Goal: Register for event/course

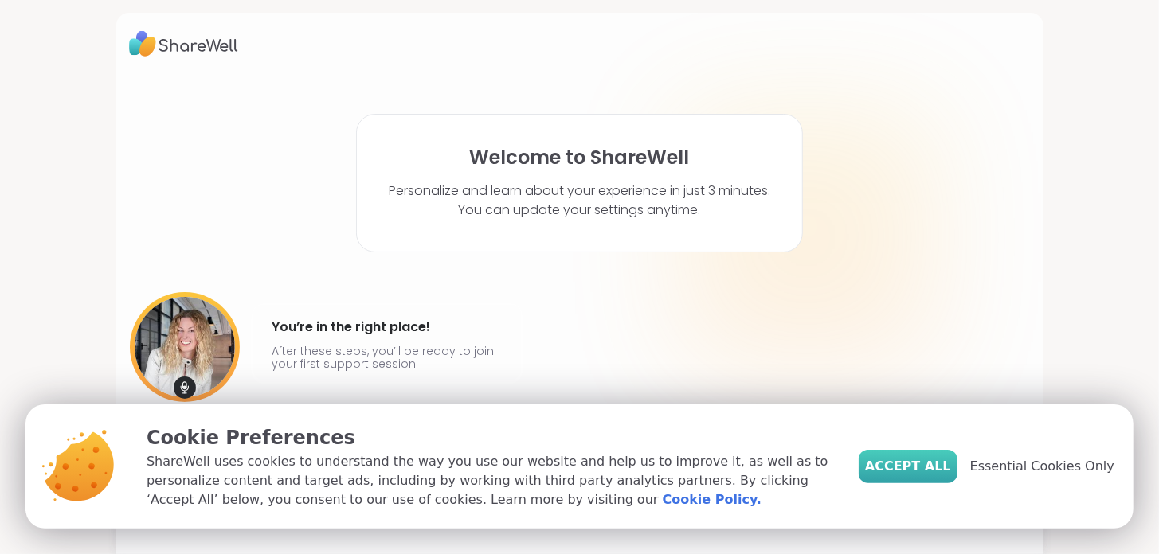
click at [924, 468] on span "Accept All" at bounding box center [908, 466] width 86 height 19
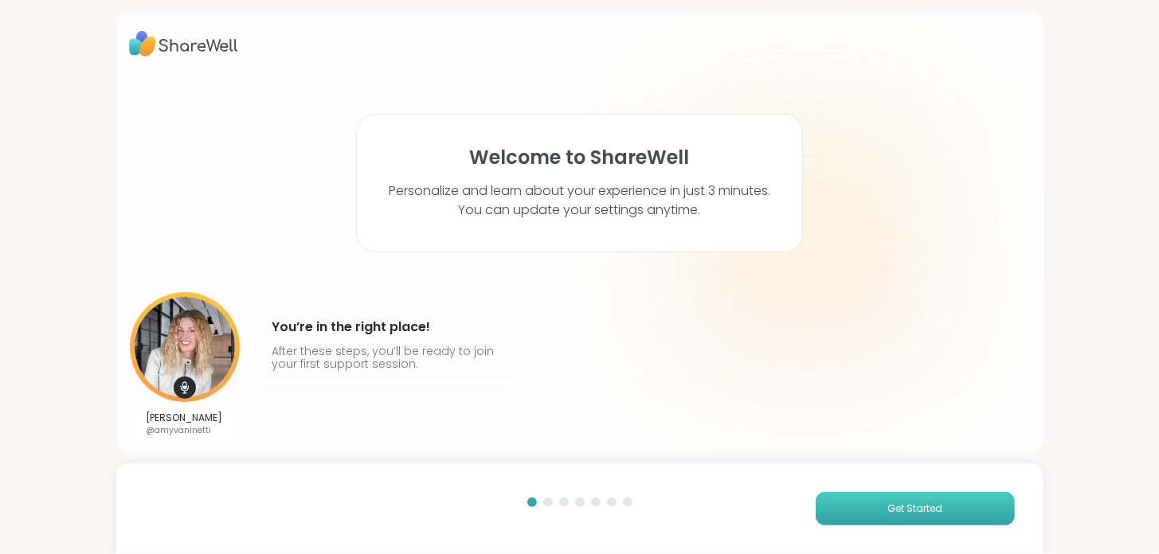
click at [914, 510] on span "Get Started" at bounding box center [914, 509] width 55 height 14
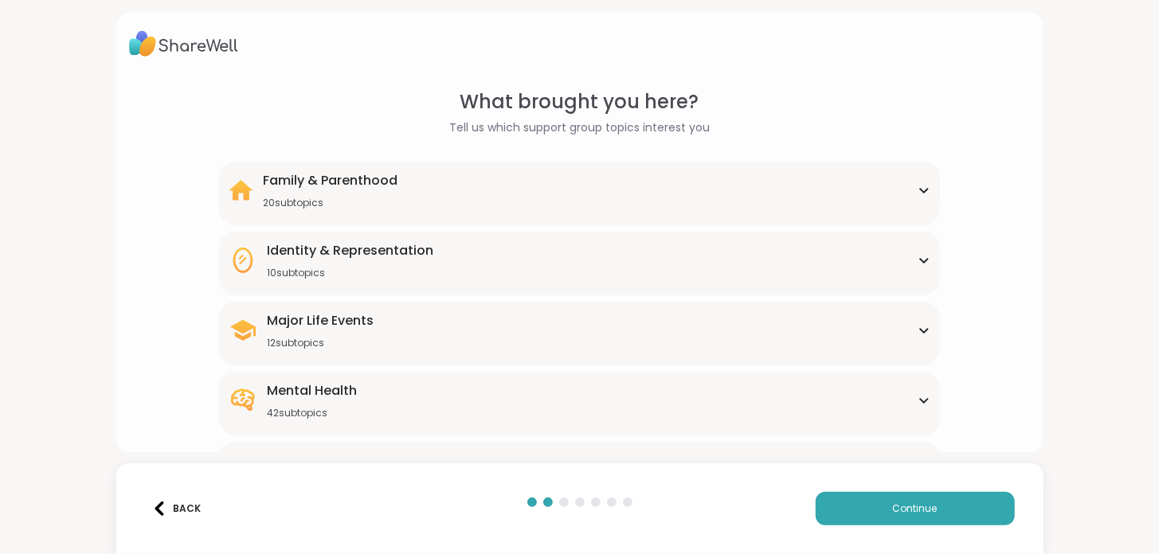
click at [624, 192] on div "Family & Parenthood 20 subtopics" at bounding box center [580, 190] width 703 height 38
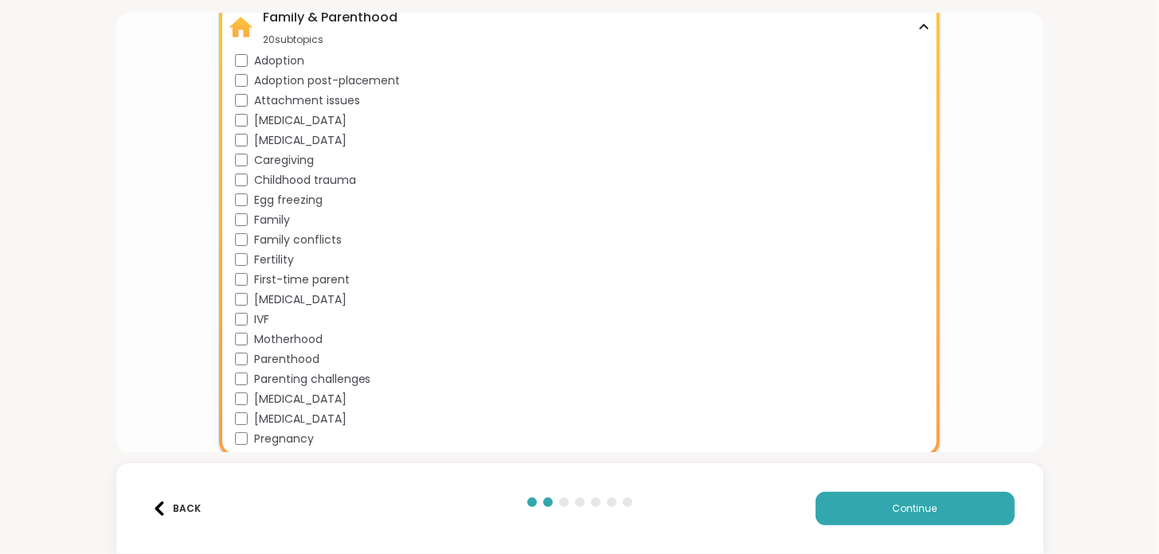
scroll to position [139, 0]
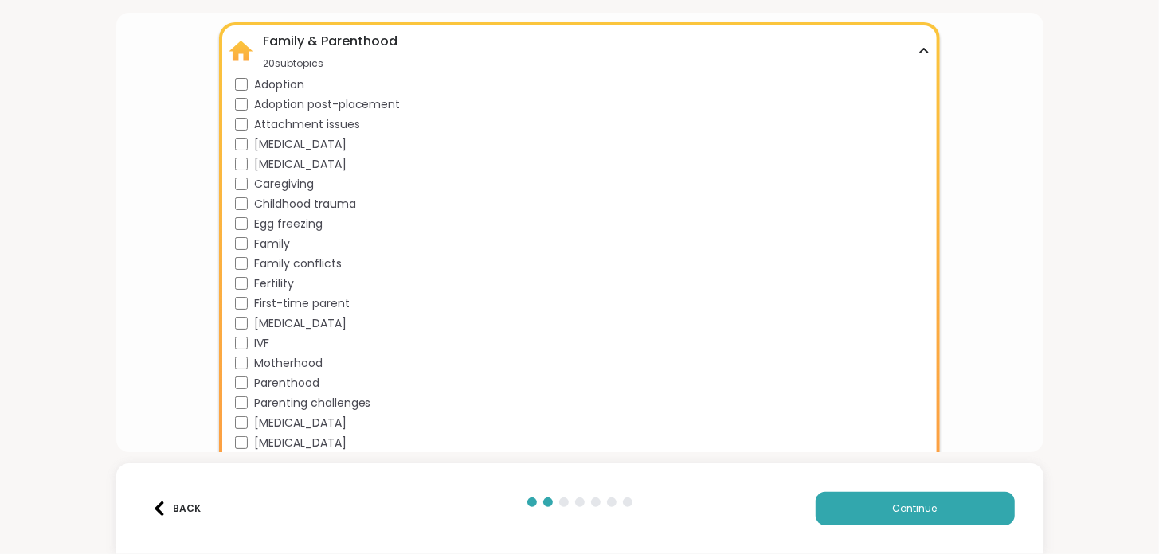
click at [323, 44] on div "Family & Parenthood" at bounding box center [330, 41] width 135 height 19
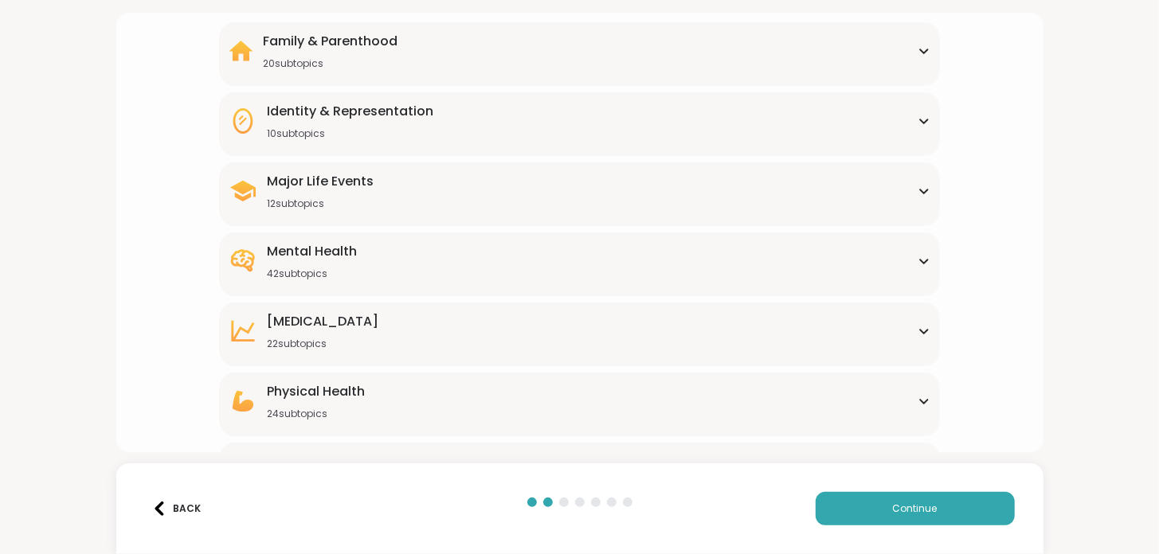
click at [315, 124] on div "Identity & Representation 10 subtopics" at bounding box center [350, 121] width 166 height 38
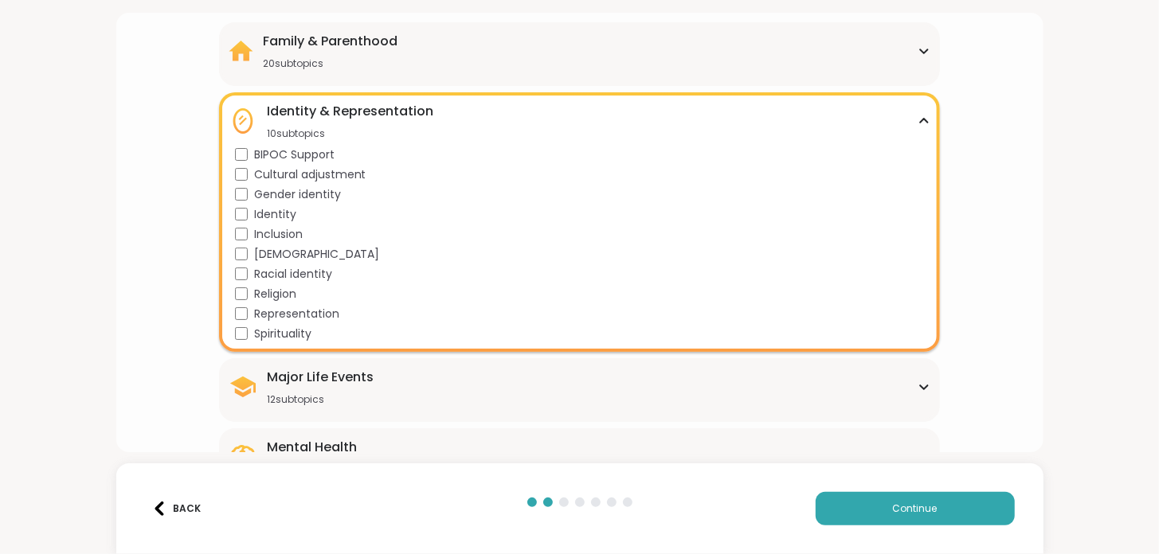
click at [349, 113] on div "Identity & Representation" at bounding box center [350, 111] width 166 height 19
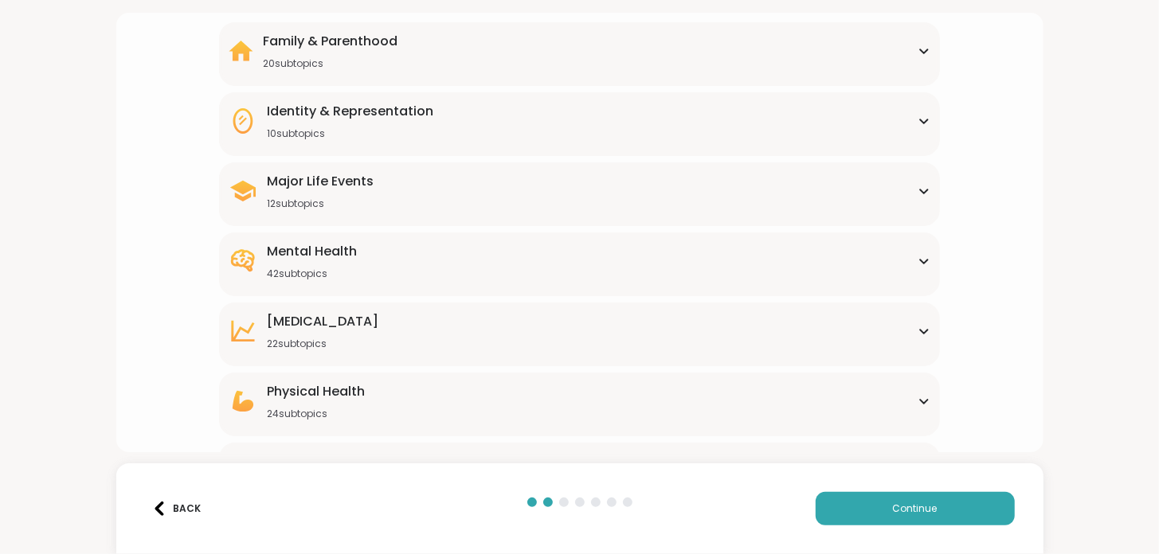
click at [334, 186] on div "Major Life Events" at bounding box center [320, 181] width 107 height 19
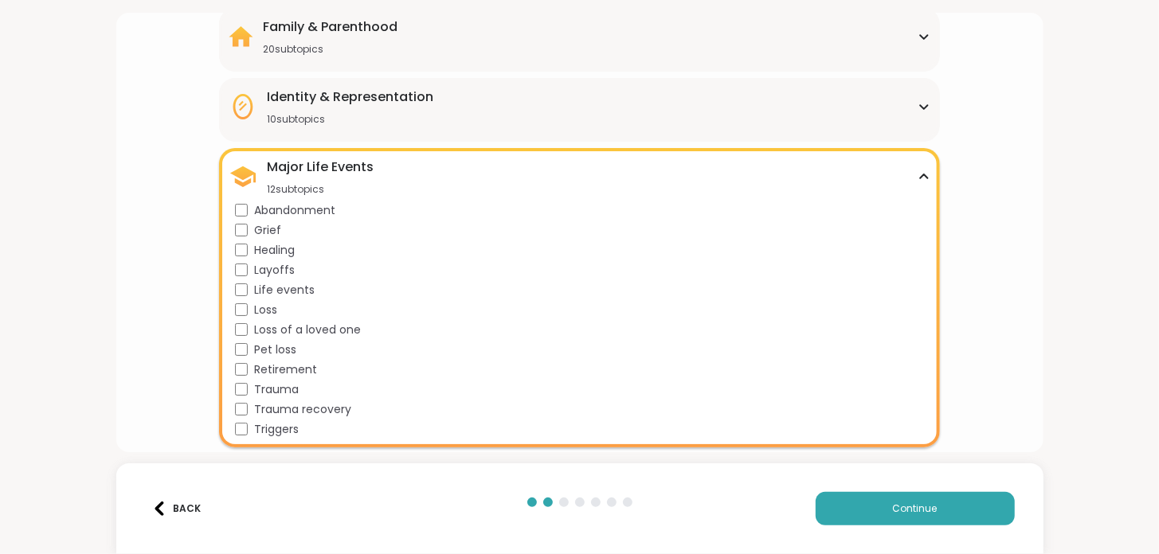
scroll to position [162, 0]
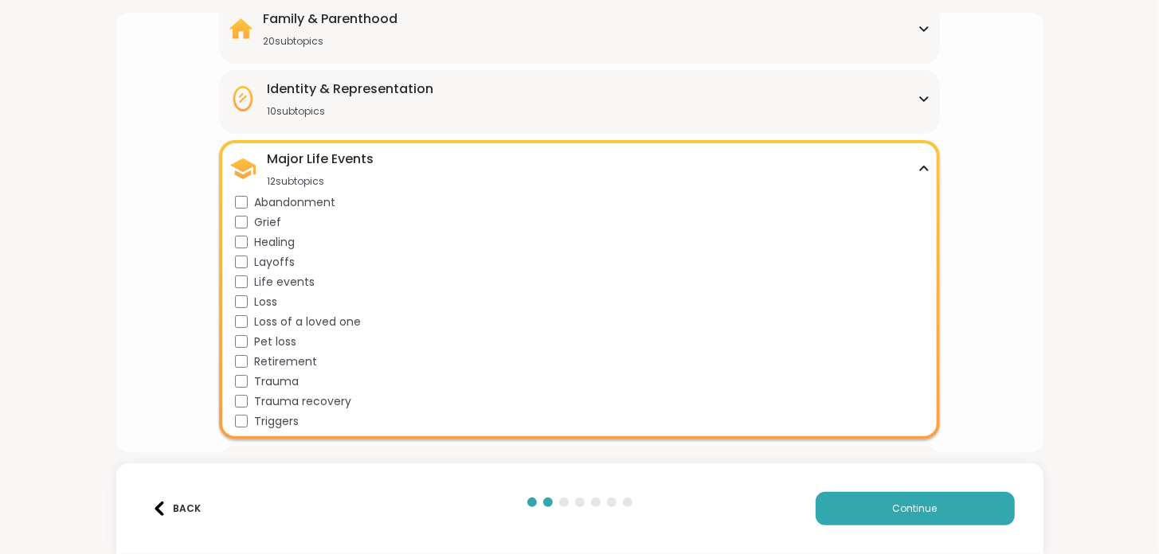
click at [317, 163] on div "Major Life Events" at bounding box center [320, 159] width 107 height 19
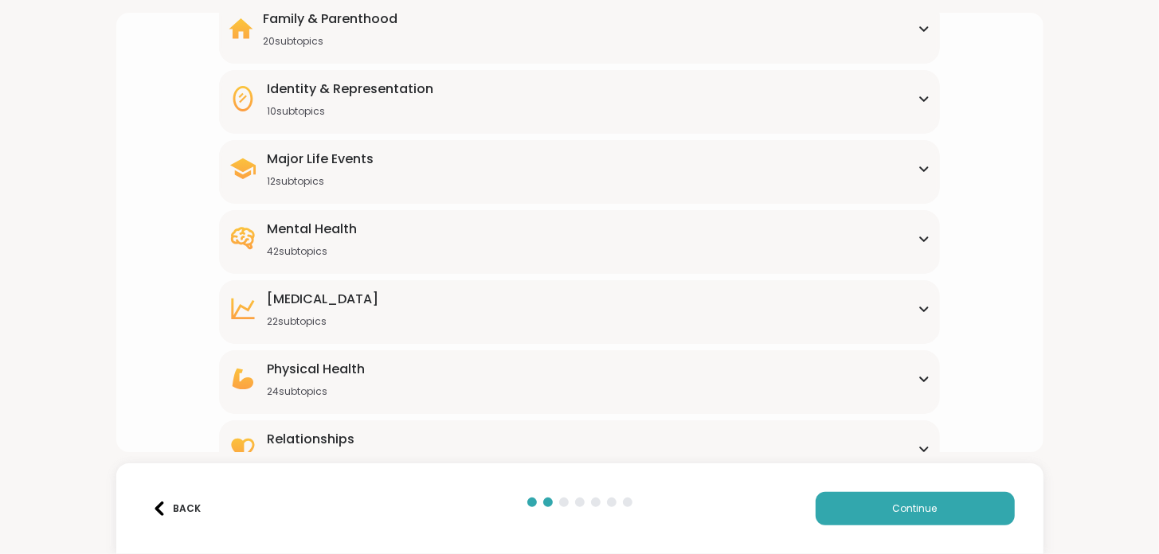
click at [310, 240] on div "Mental Health 42 subtopics" at bounding box center [312, 239] width 90 height 38
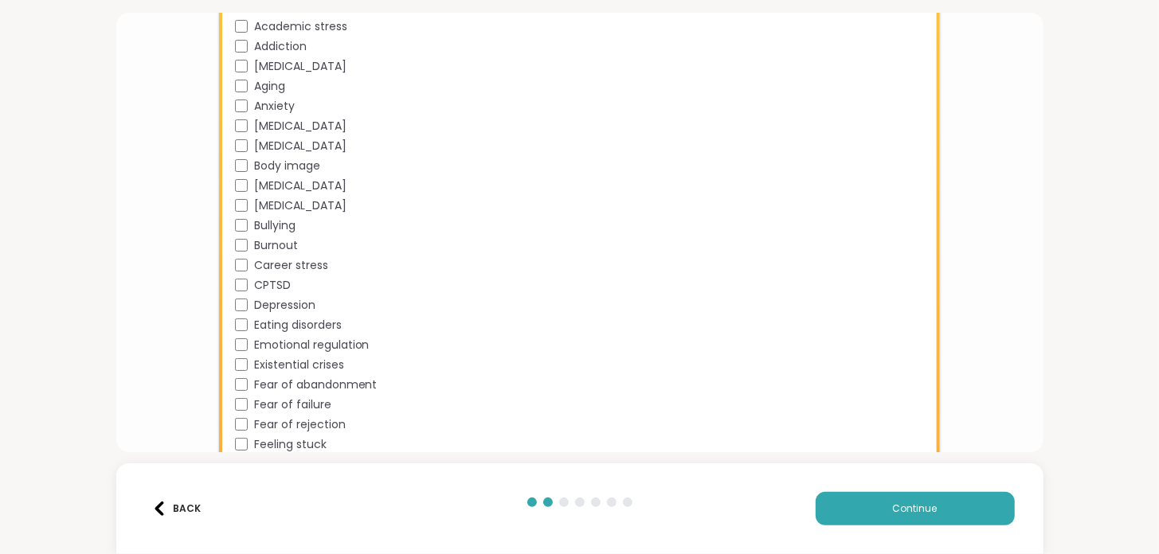
scroll to position [225, 0]
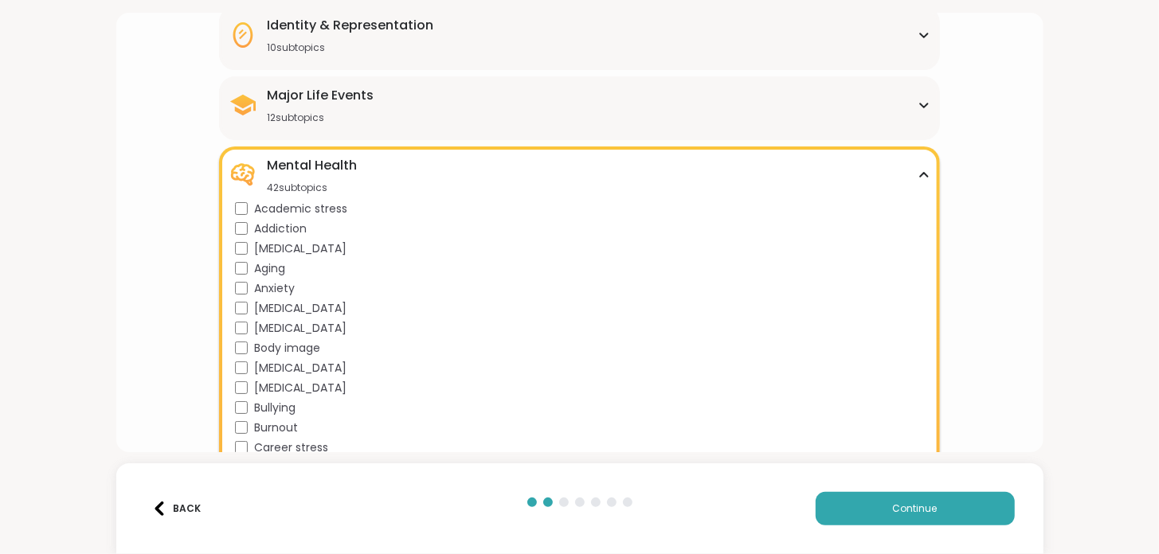
click at [354, 174] on div "Mental Health 42 subtopics" at bounding box center [312, 175] width 90 height 38
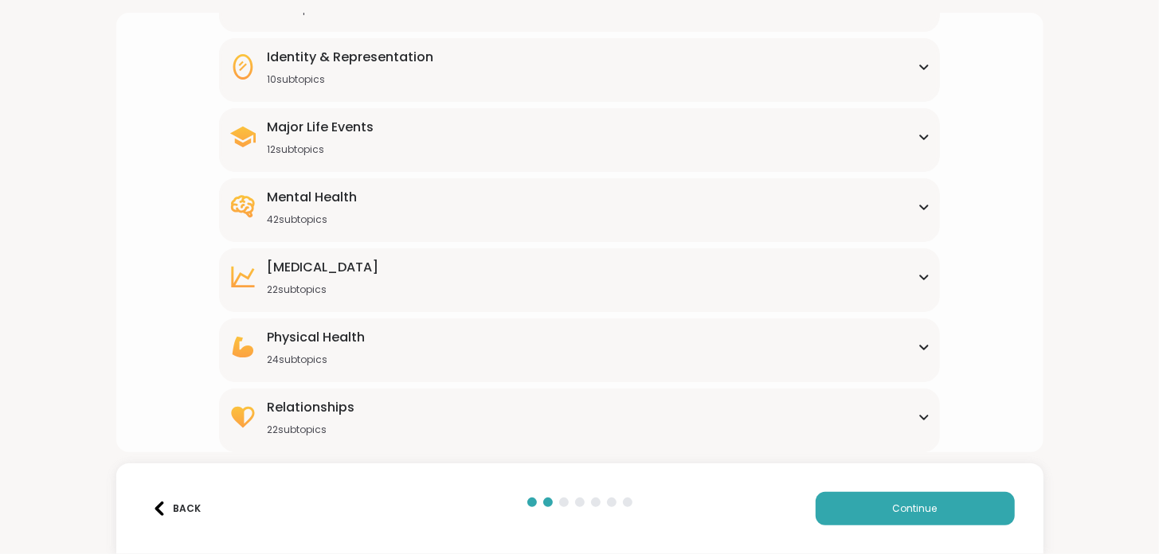
scroll to position [190, 0]
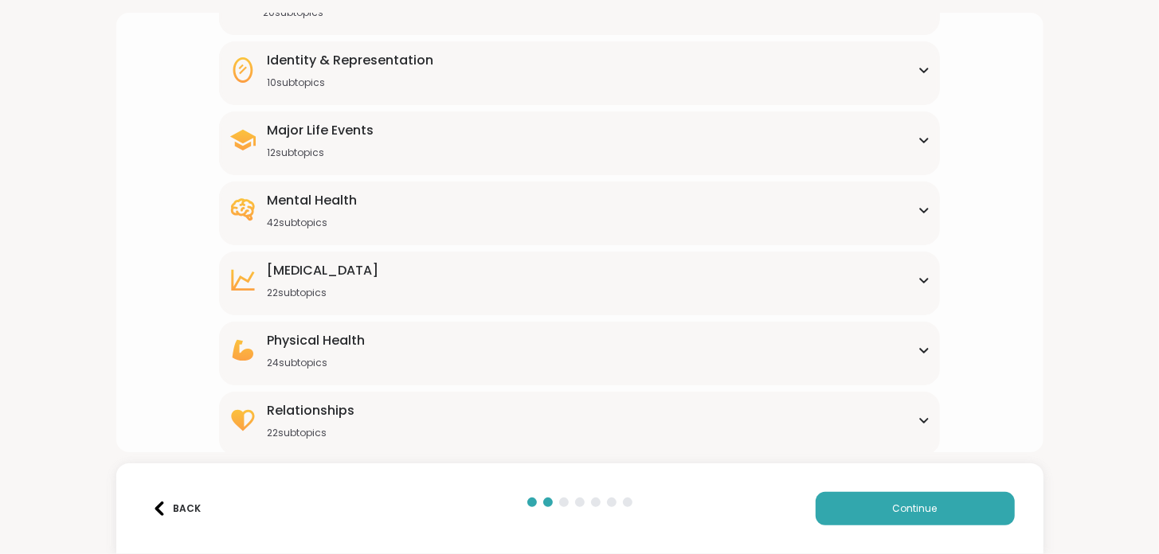
click at [356, 288] on div "22 subtopics" at bounding box center [323, 293] width 112 height 13
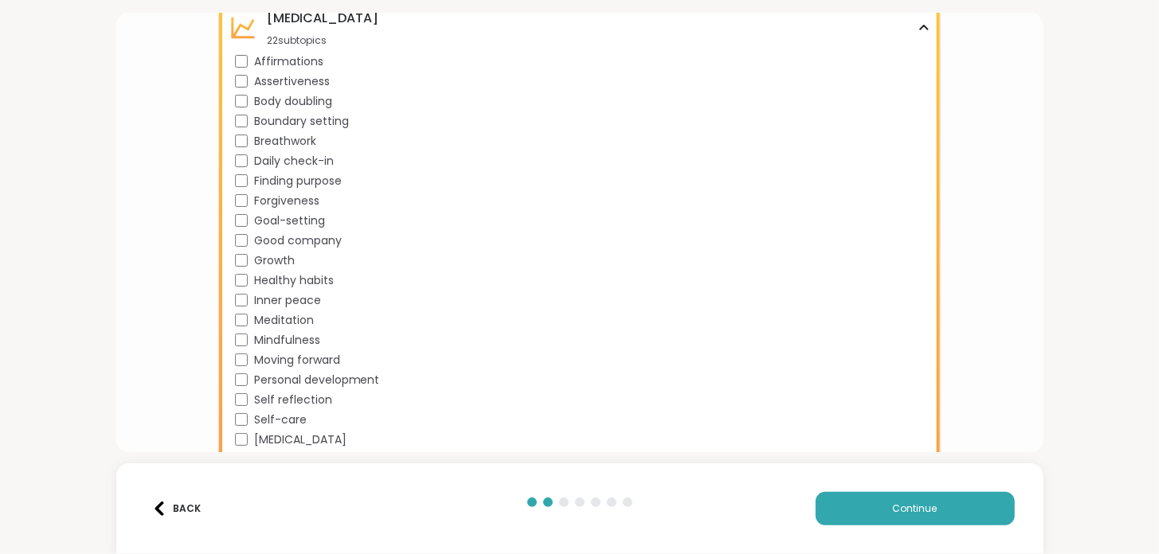
scroll to position [395, 0]
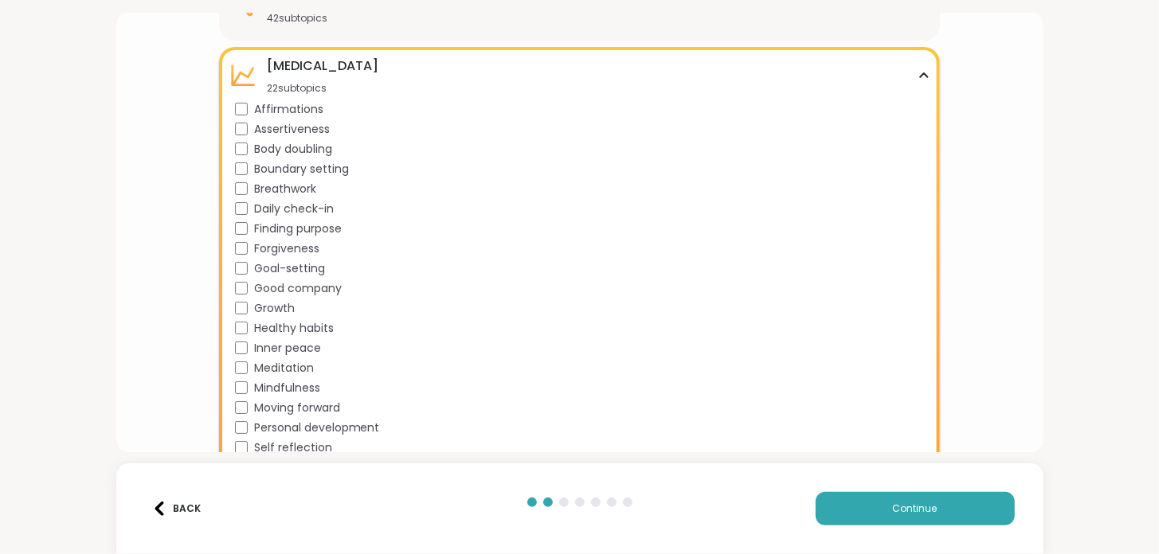
click at [287, 70] on div "[MEDICAL_DATA]" at bounding box center [323, 66] width 112 height 19
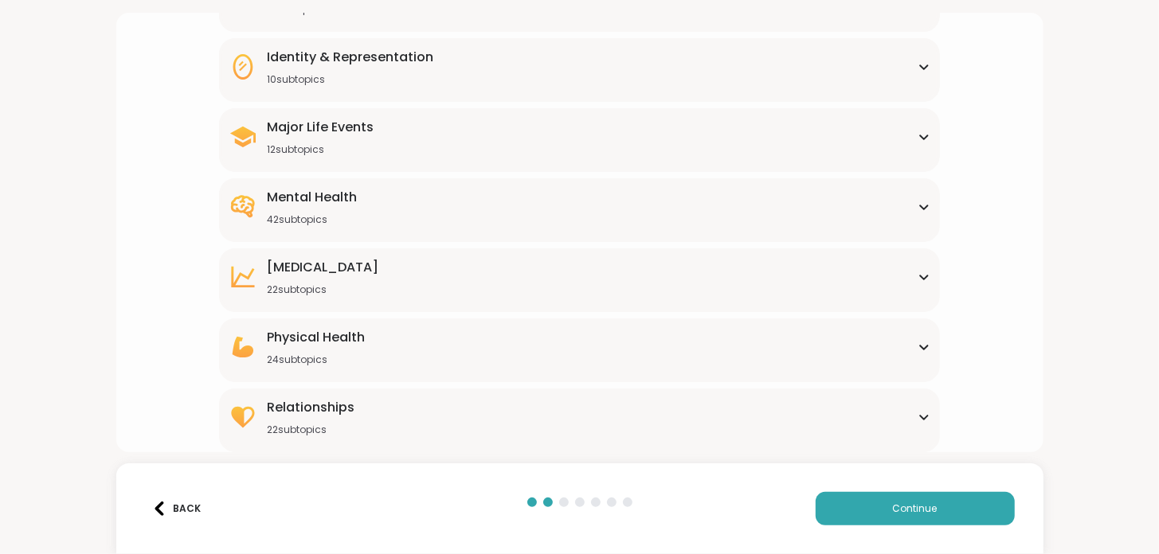
scroll to position [190, 0]
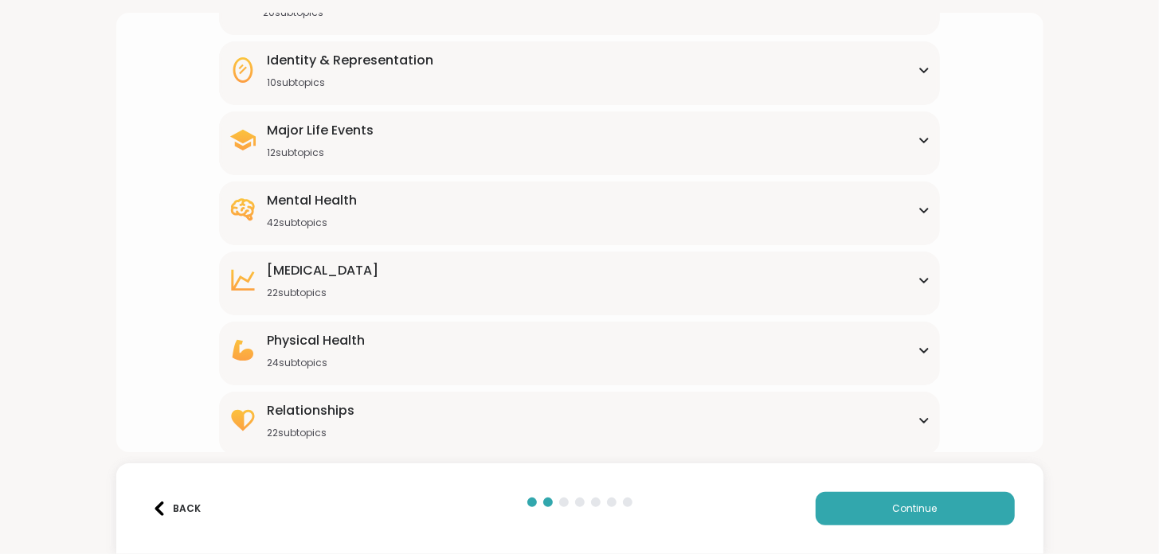
click at [337, 350] on div "Physical Health 24 subtopics" at bounding box center [316, 350] width 98 height 38
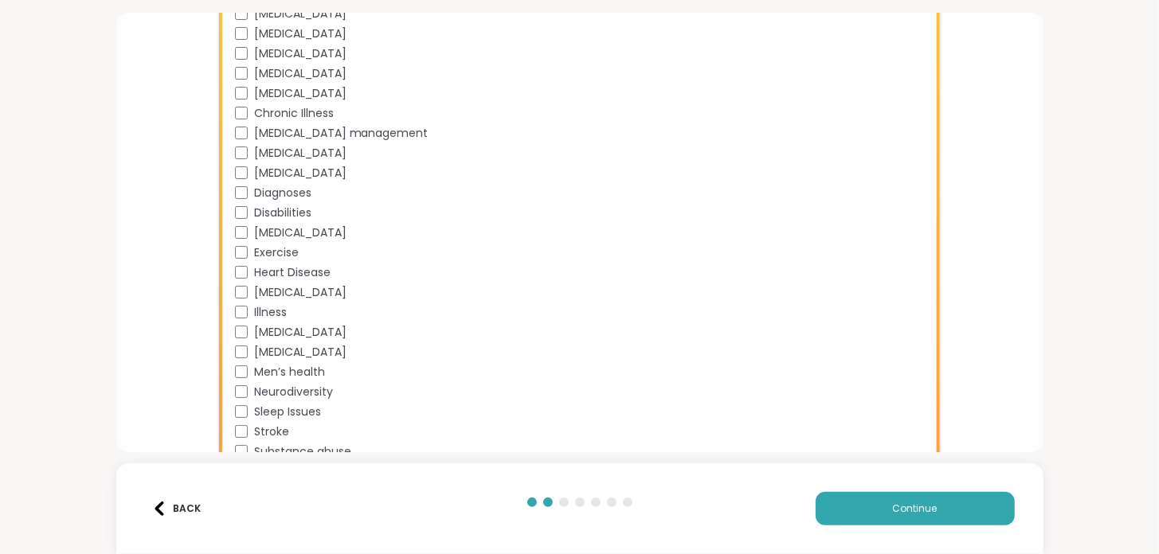
scroll to position [431, 0]
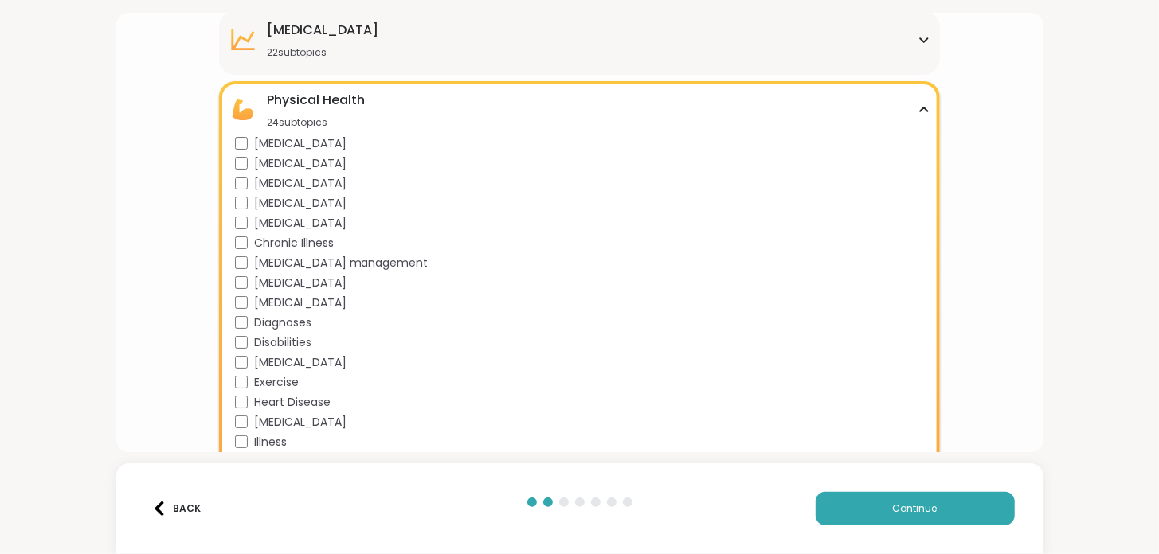
click at [323, 97] on div "Physical Health" at bounding box center [316, 100] width 98 height 19
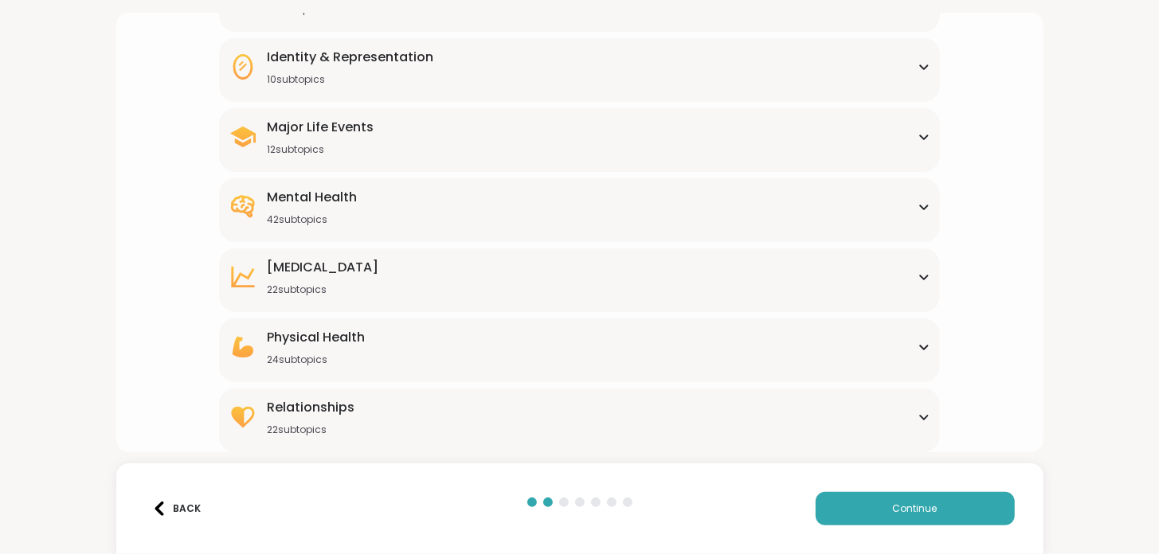
scroll to position [190, 0]
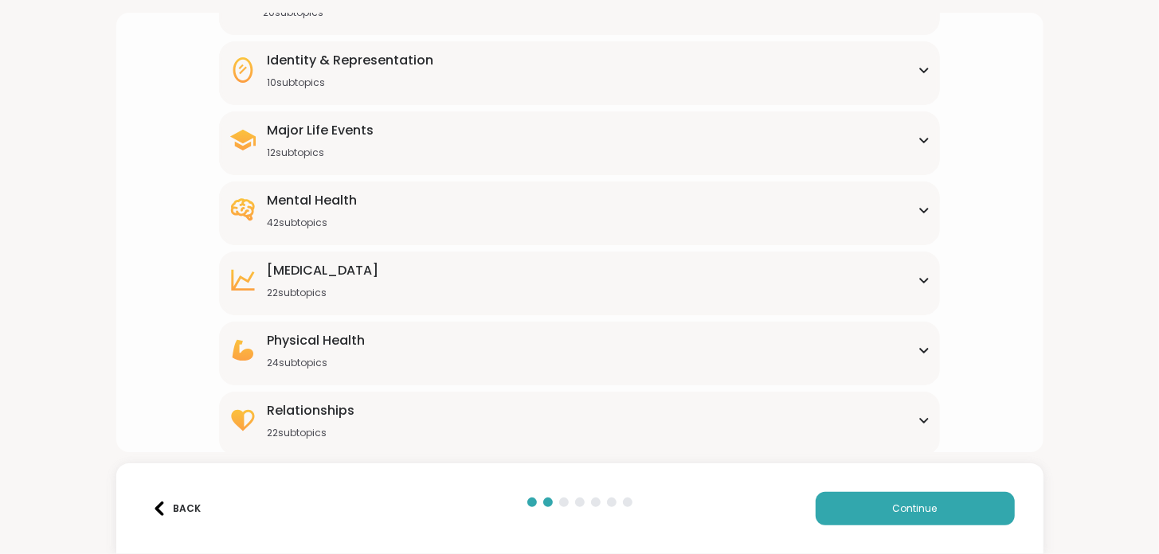
click at [345, 413] on div "Relationships" at bounding box center [311, 410] width 88 height 19
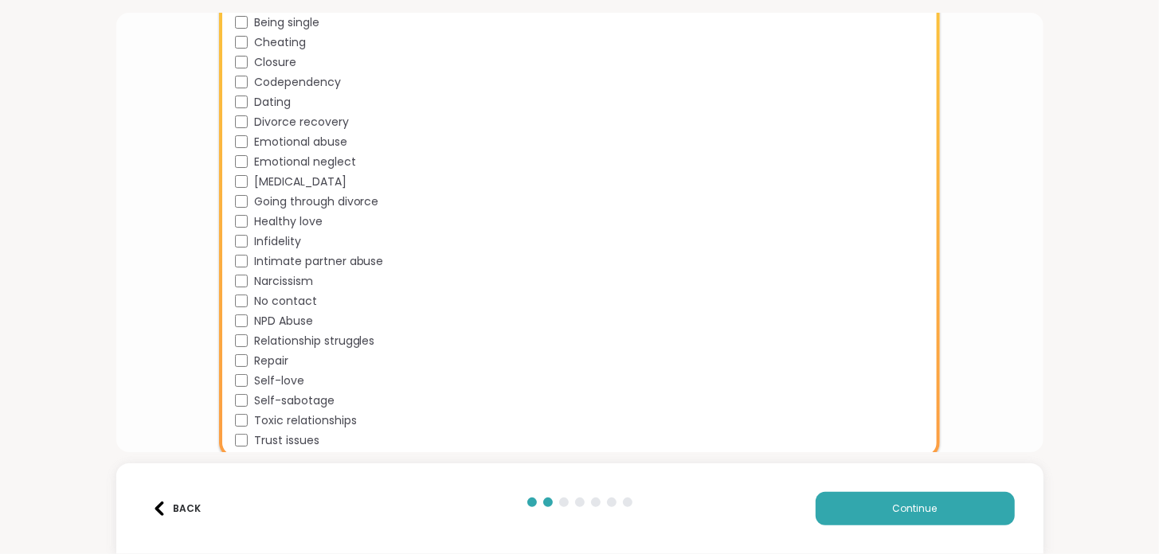
scroll to position [625, 0]
click at [860, 509] on button "Continue" at bounding box center [915, 508] width 199 height 33
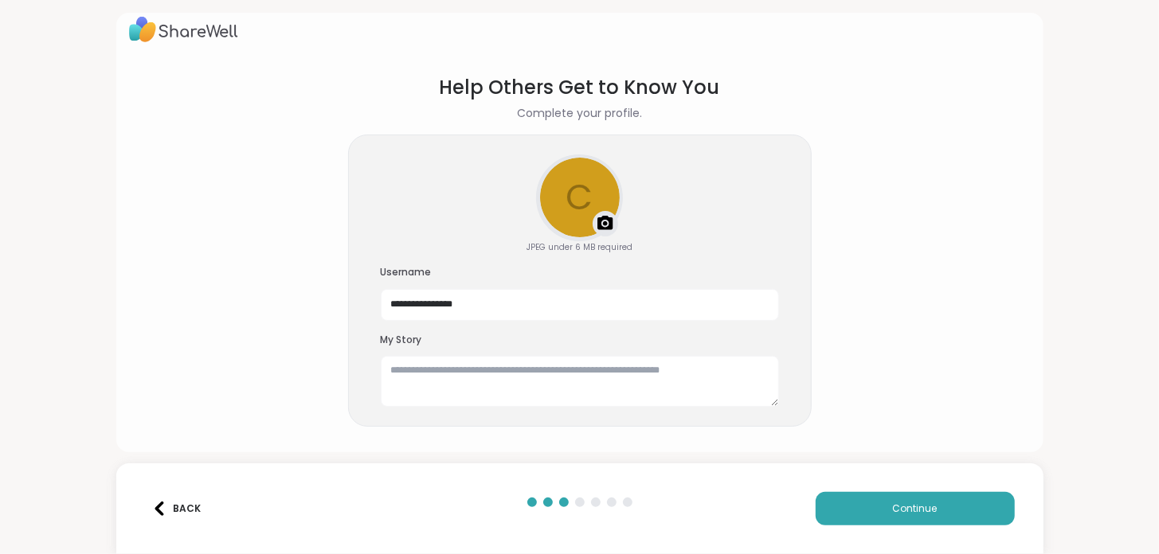
scroll to position [22, 0]
drag, startPoint x: 482, startPoint y: 306, endPoint x: 258, endPoint y: 307, distance: 223.8
click at [258, 307] on section "**********" at bounding box center [580, 251] width 902 height 380
type input "**********"
click at [464, 376] on textarea at bounding box center [580, 381] width 398 height 51
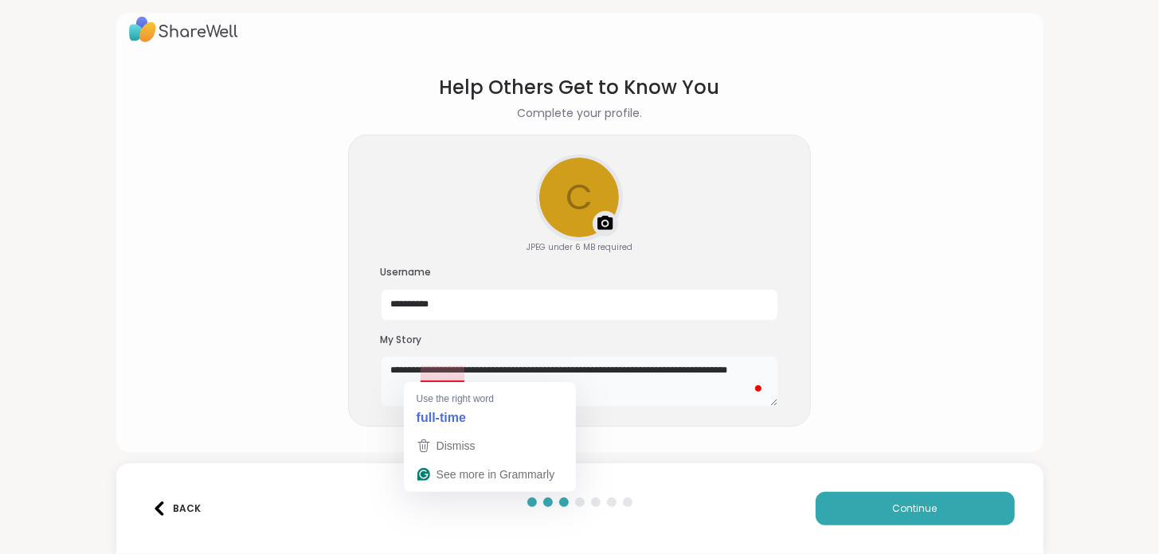
click at [442, 372] on textarea "**********" at bounding box center [580, 381] width 398 height 51
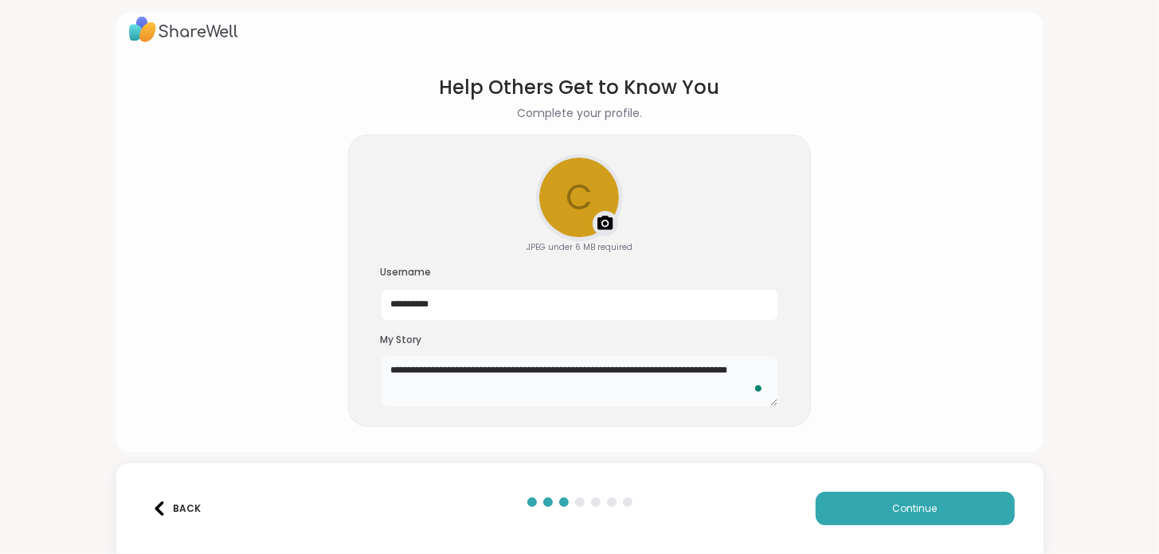
type textarea "**********"
click at [600, 216] on img at bounding box center [605, 223] width 19 height 19
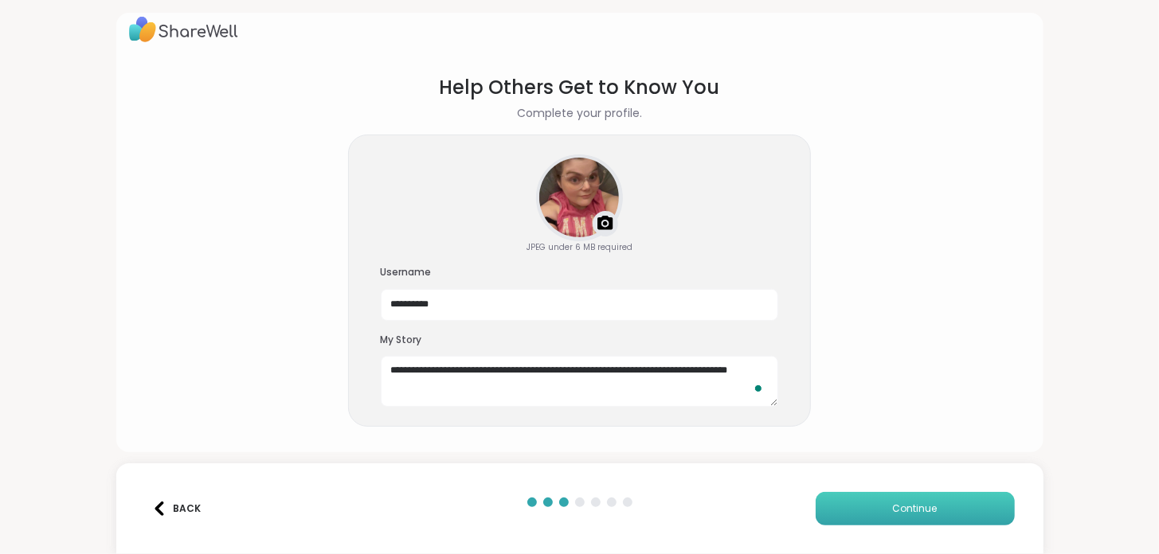
click at [904, 507] on span "Continue" at bounding box center [915, 509] width 45 height 14
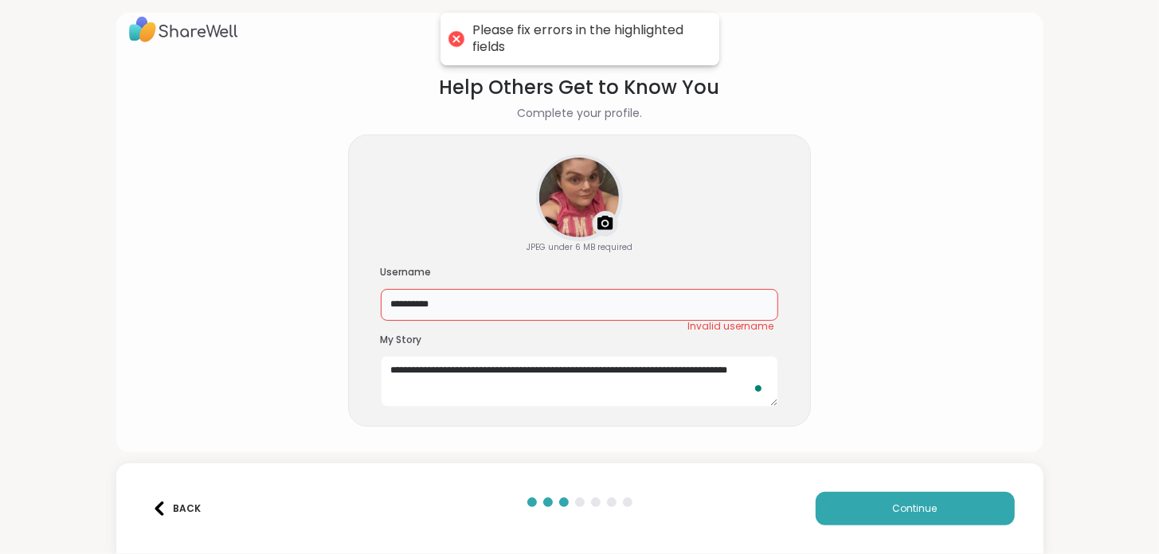
click at [691, 303] on input "**********" at bounding box center [580, 305] width 398 height 32
drag, startPoint x: 691, startPoint y: 303, endPoint x: 311, endPoint y: 304, distance: 380.0
click at [311, 304] on section "**********" at bounding box center [580, 250] width 902 height 379
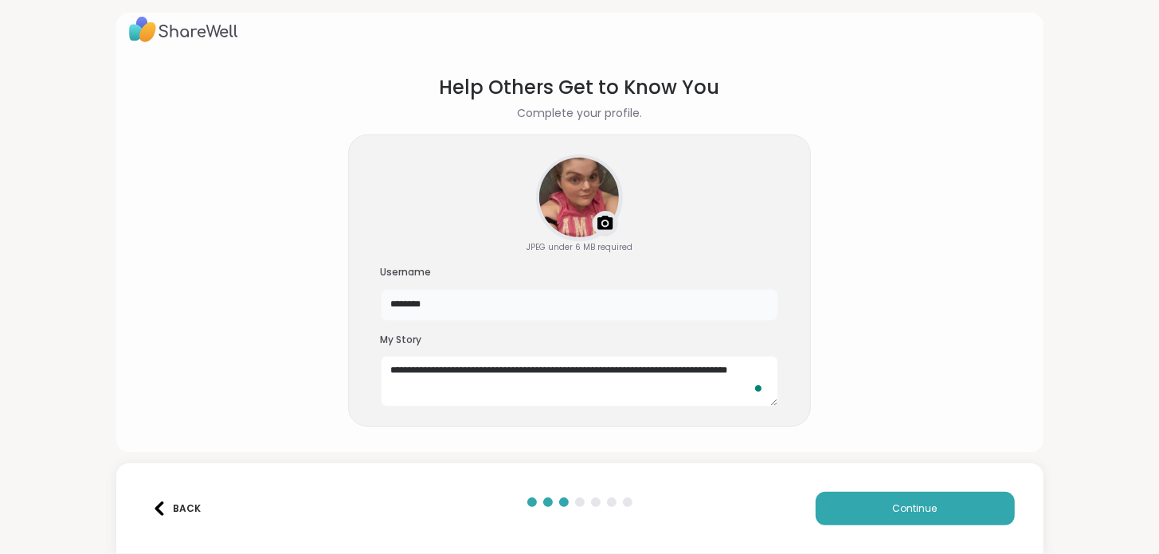
type input "*********"
click at [921, 496] on button "Continue" at bounding box center [915, 508] width 199 height 33
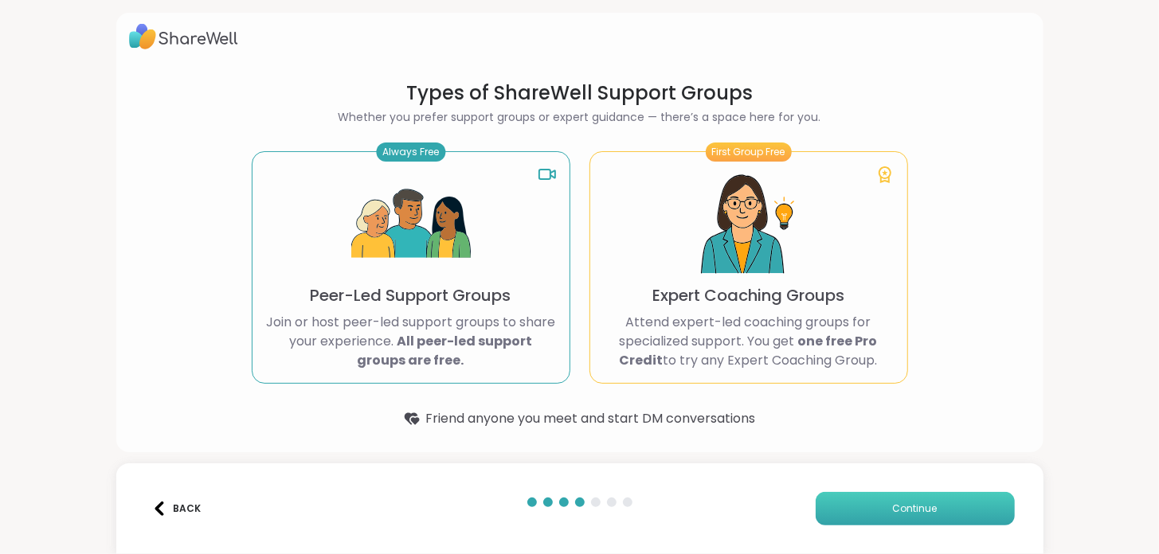
click at [893, 502] on span "Continue" at bounding box center [915, 509] width 45 height 14
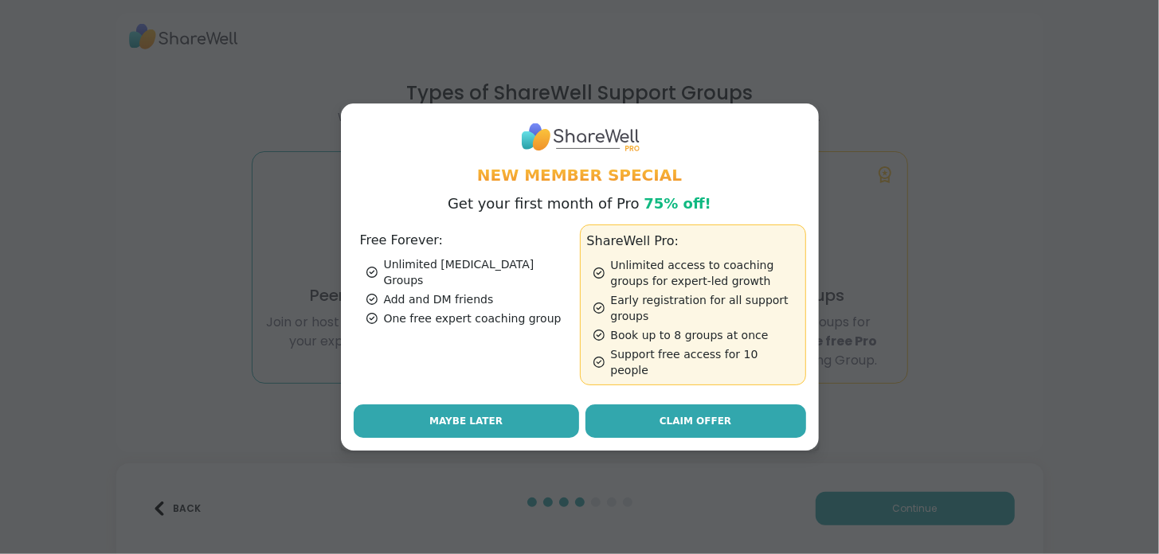
click at [449, 414] on span "Maybe Later" at bounding box center [465, 421] width 73 height 14
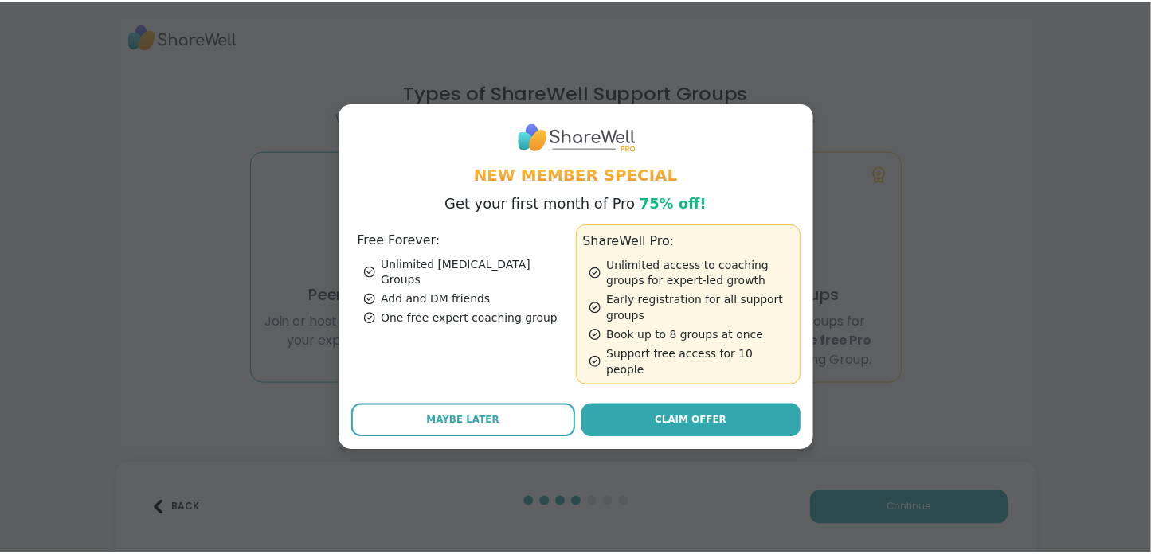
scroll to position [0, 0]
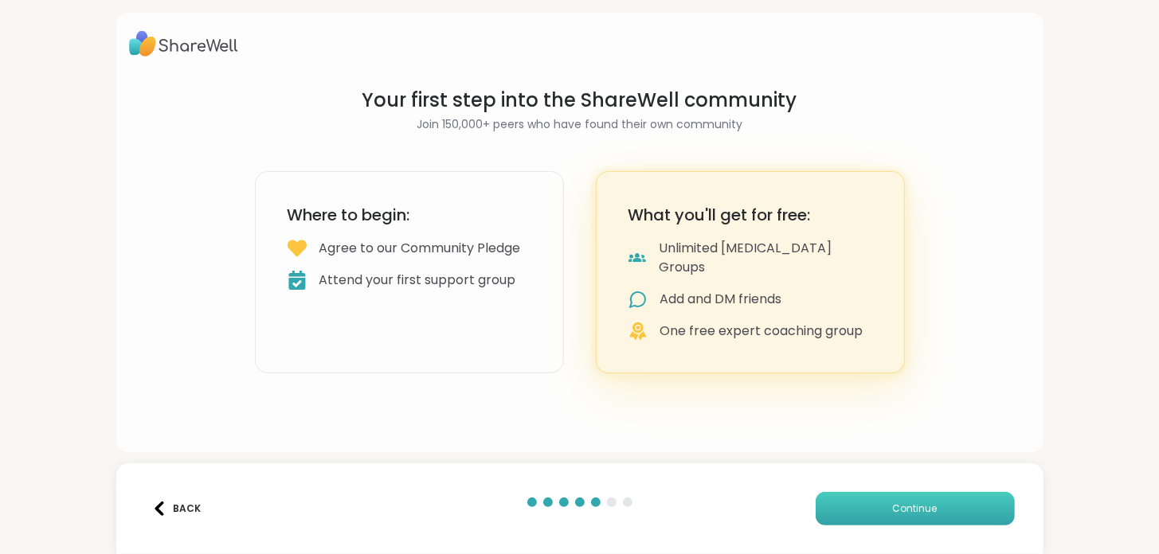
click at [912, 515] on span "Continue" at bounding box center [915, 509] width 45 height 14
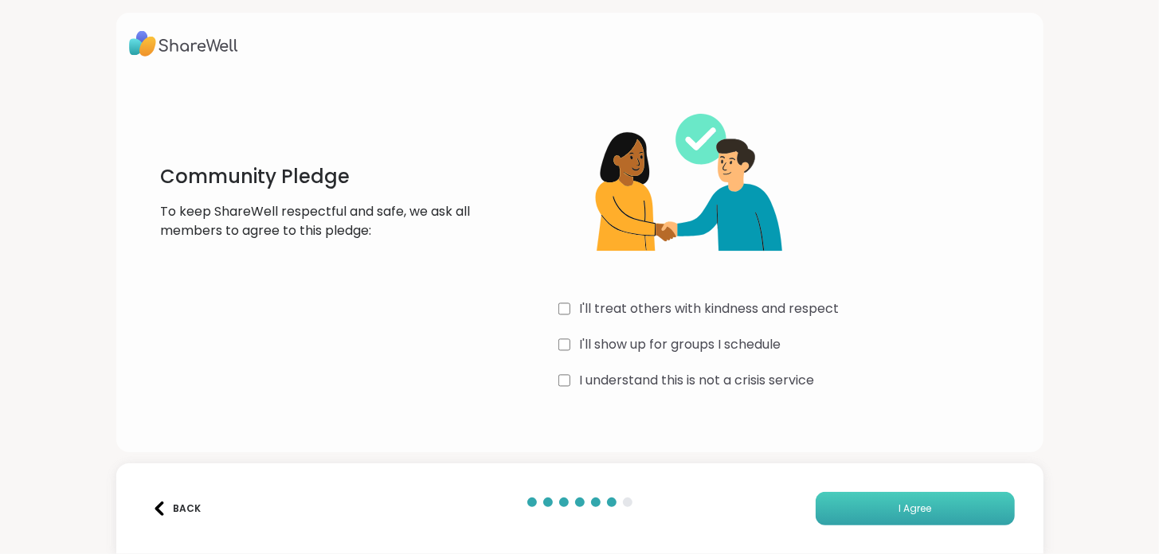
click at [910, 503] on span "I Agree" at bounding box center [915, 509] width 33 height 14
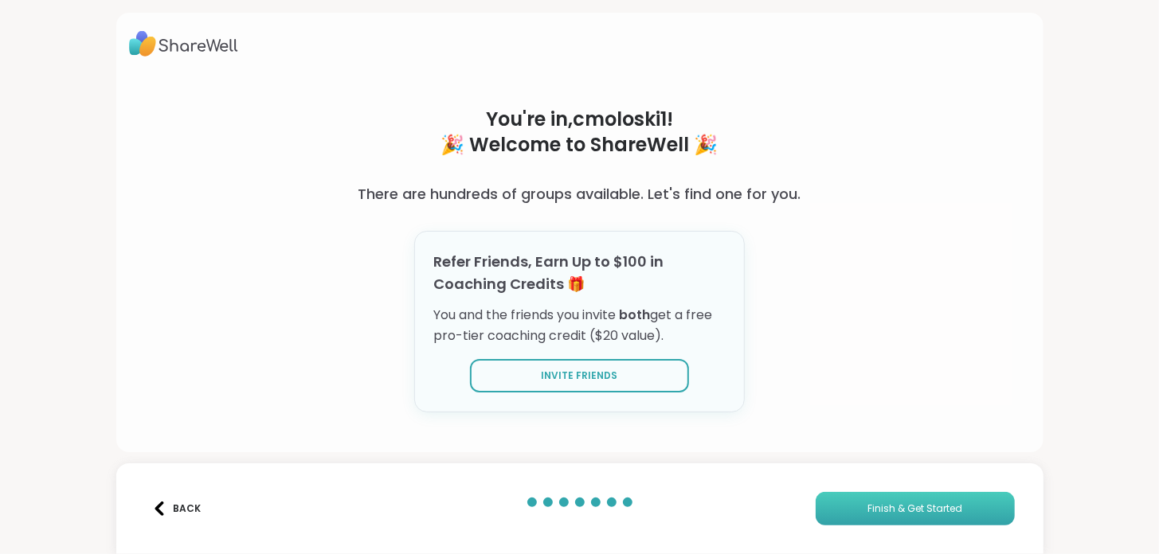
click at [934, 506] on span "Finish & Get Started" at bounding box center [914, 509] width 95 height 14
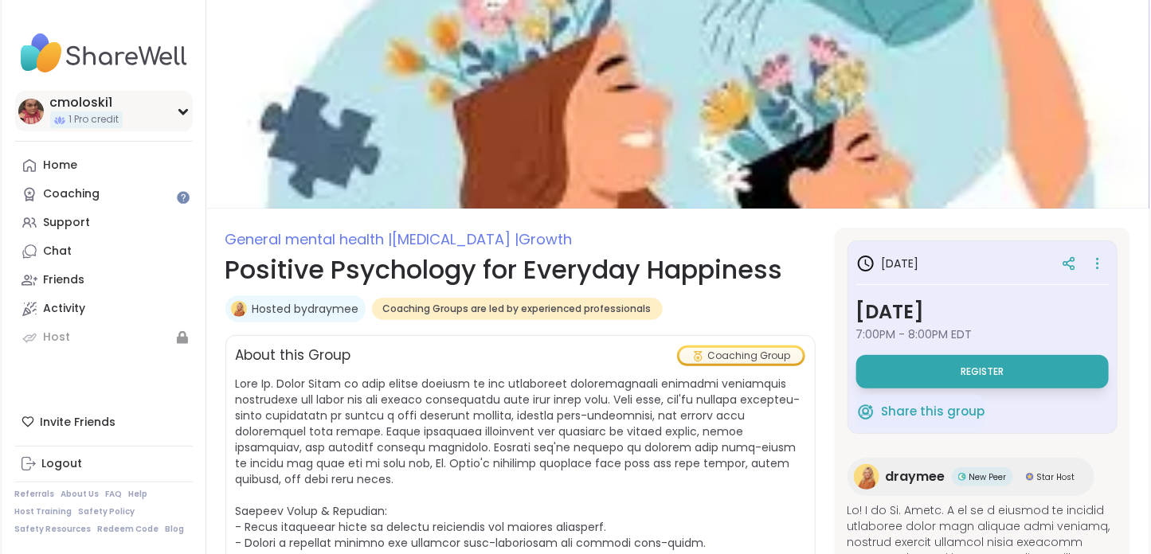
click at [182, 113] on icon at bounding box center [182, 112] width 7 height 4
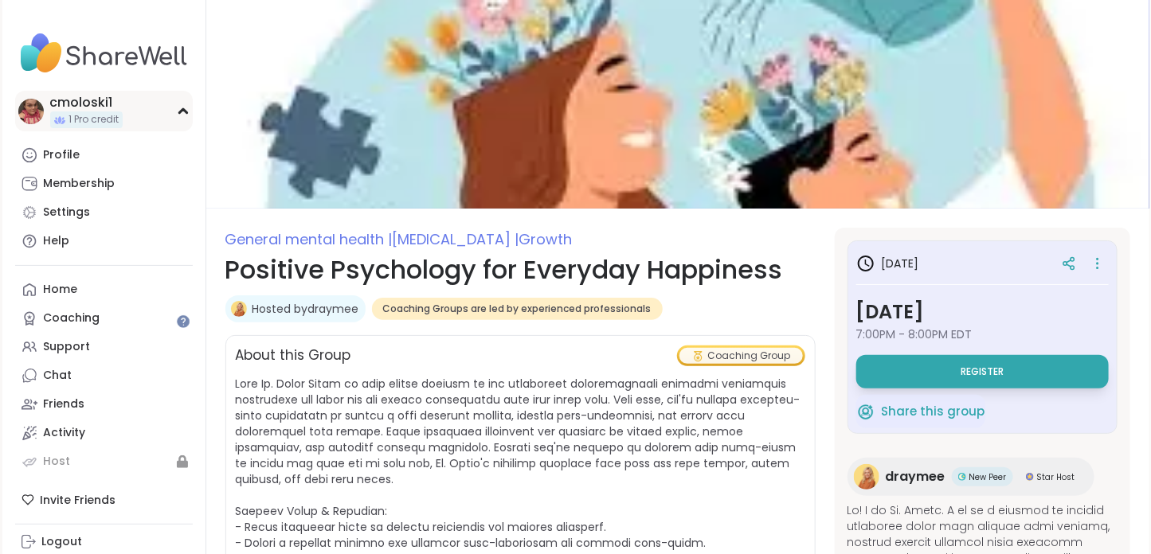
click at [182, 113] on icon at bounding box center [183, 112] width 13 height 8
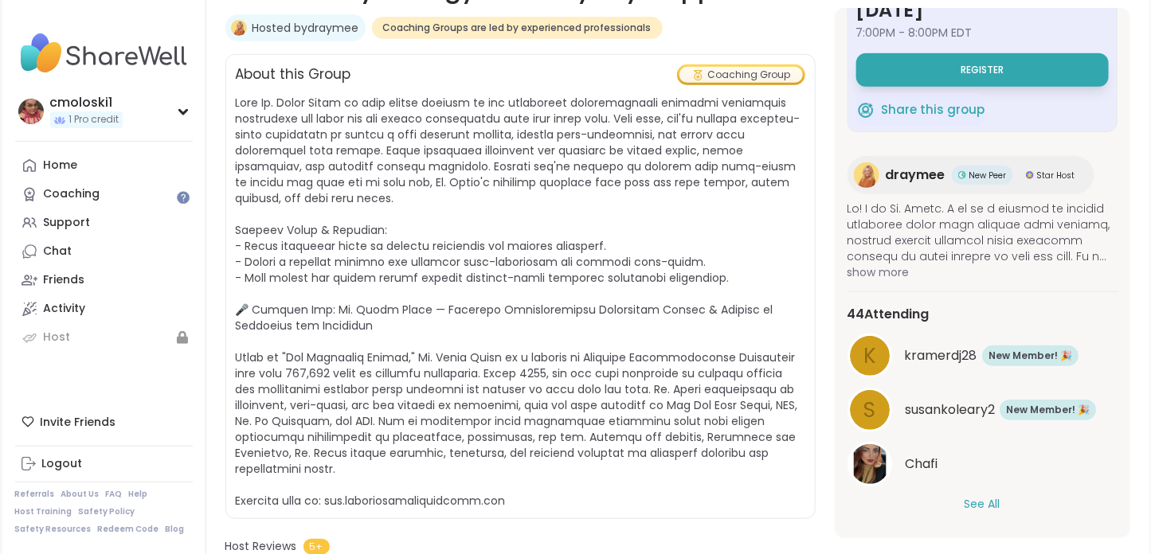
scroll to position [301, 0]
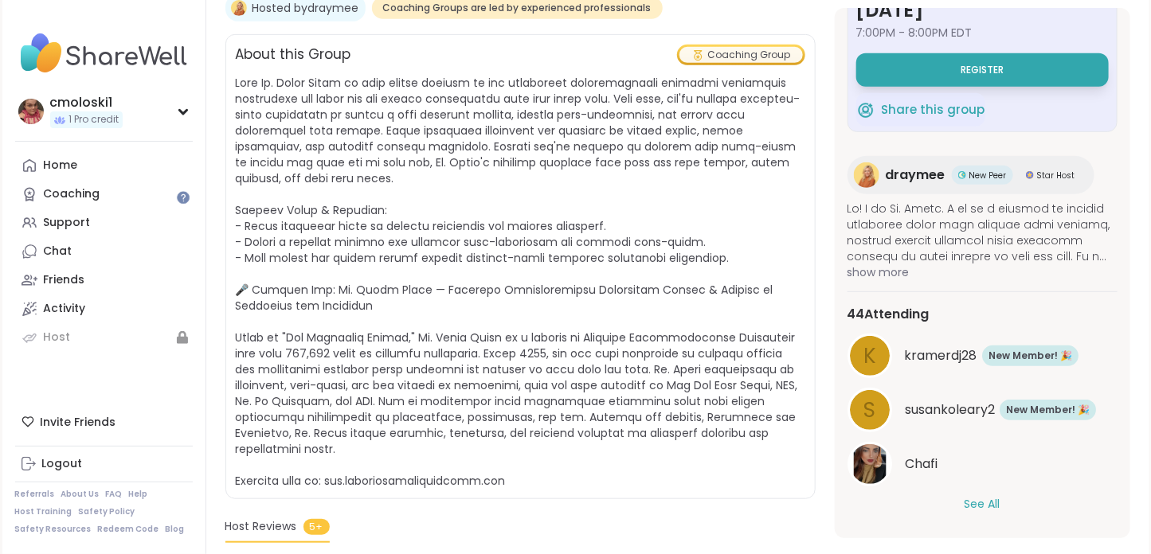
click at [965, 503] on button "See All" at bounding box center [983, 504] width 36 height 17
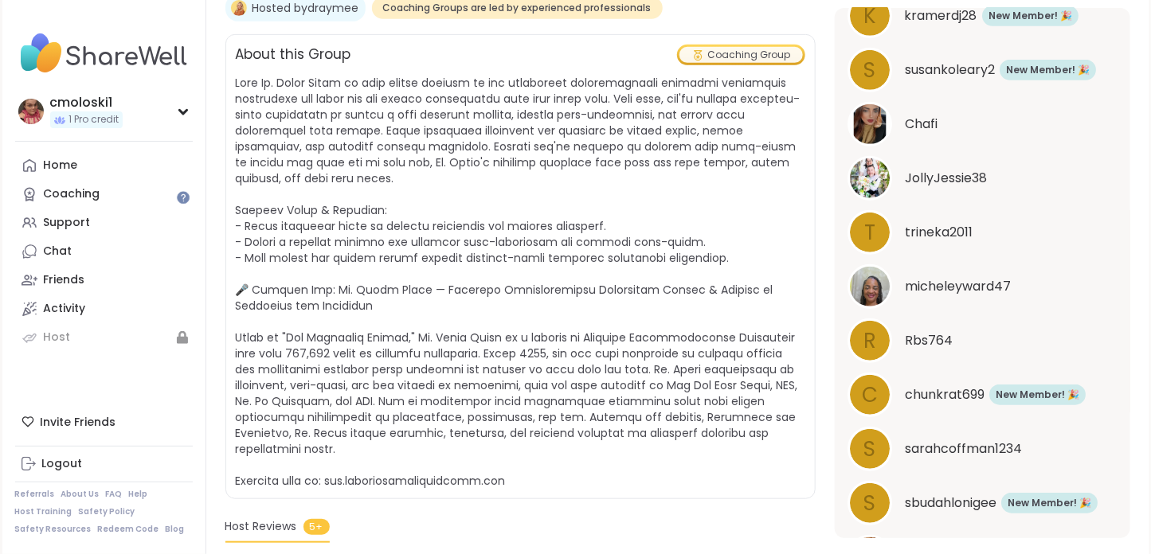
scroll to position [0, 0]
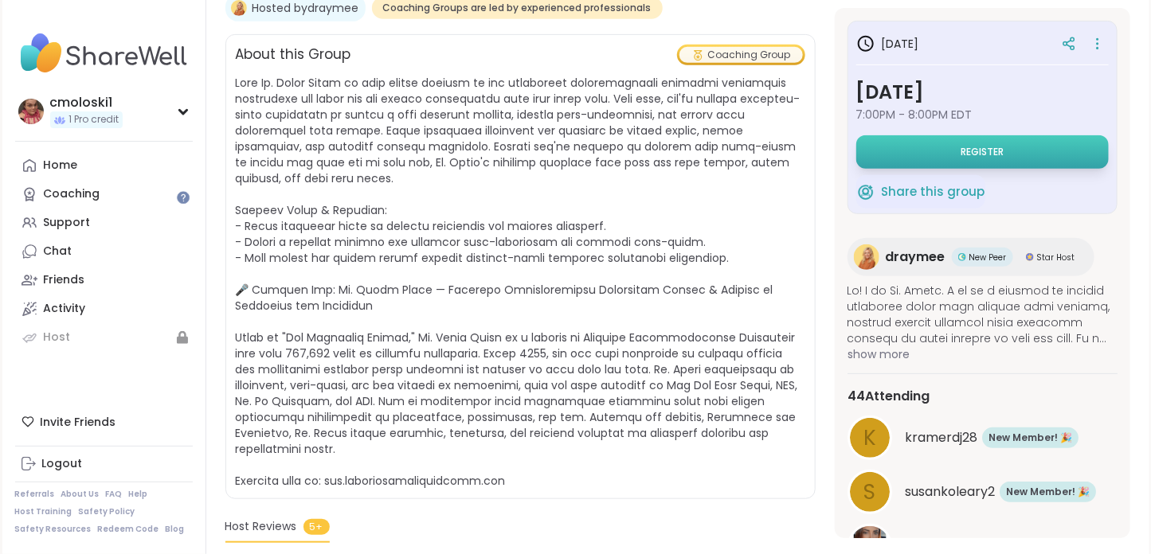
click at [989, 149] on span "Register" at bounding box center [982, 152] width 43 height 13
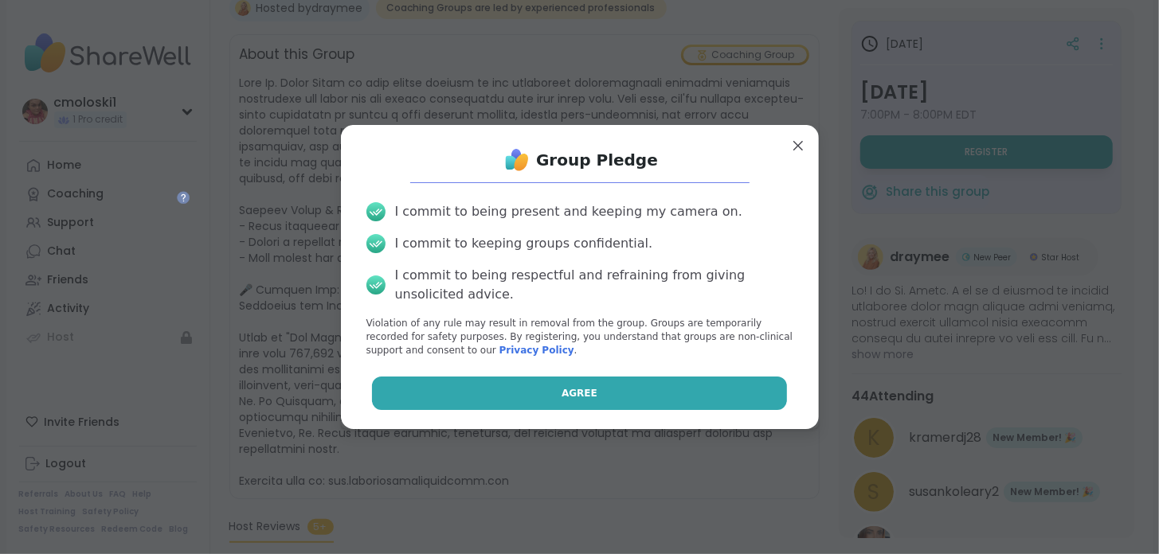
click at [582, 395] on span "Agree" at bounding box center [580, 393] width 36 height 14
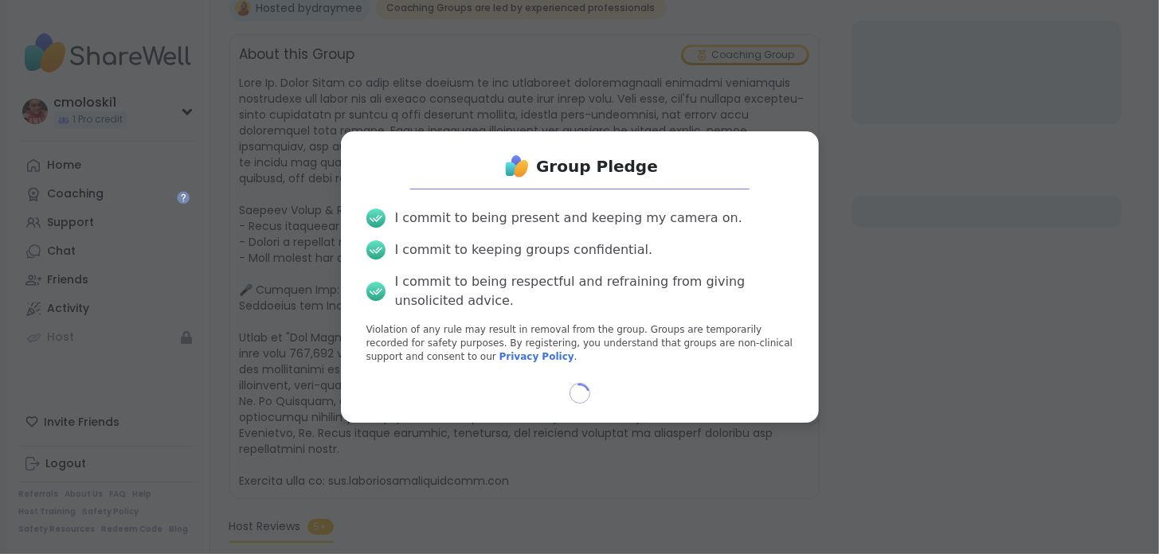
select select "**"
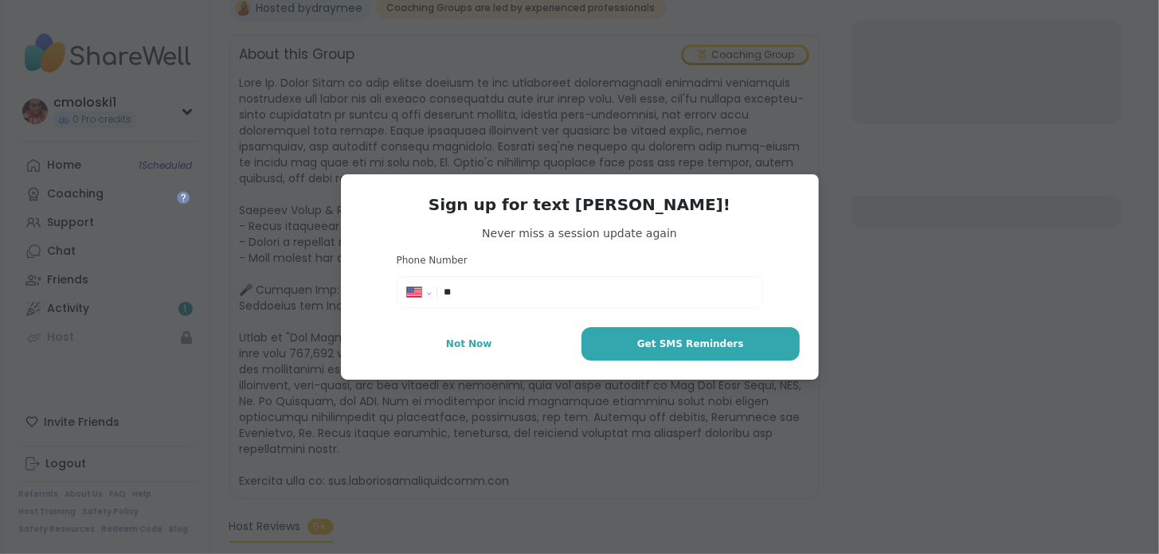
click at [484, 292] on input "**" at bounding box center [598, 292] width 308 height 16
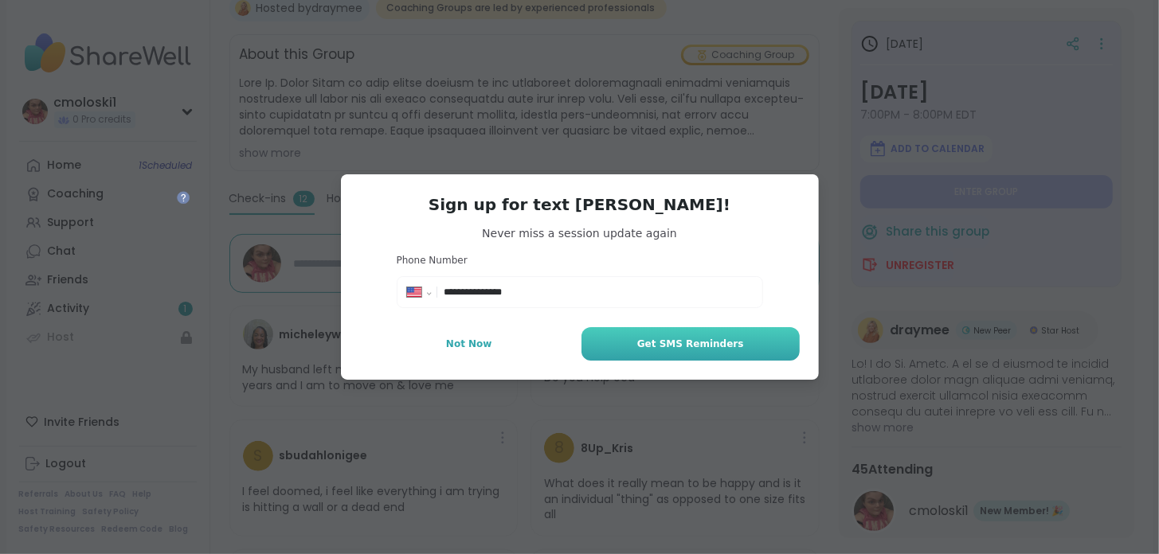
type input "**********"
click at [650, 348] on span "Get SMS Reminders" at bounding box center [690, 344] width 107 height 14
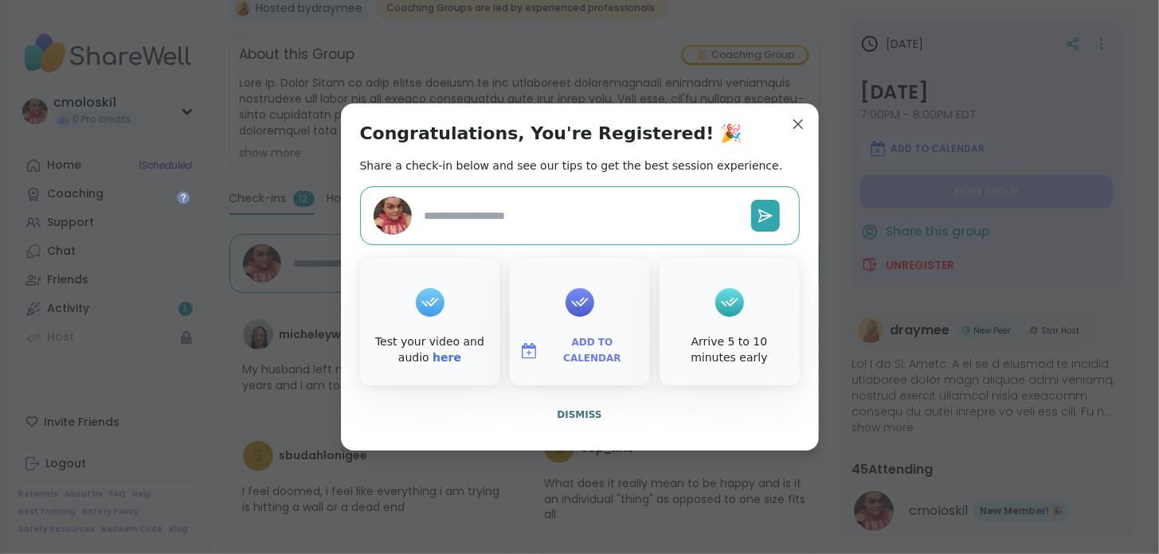
click at [571, 355] on span "Add to Calendar" at bounding box center [593, 350] width 96 height 31
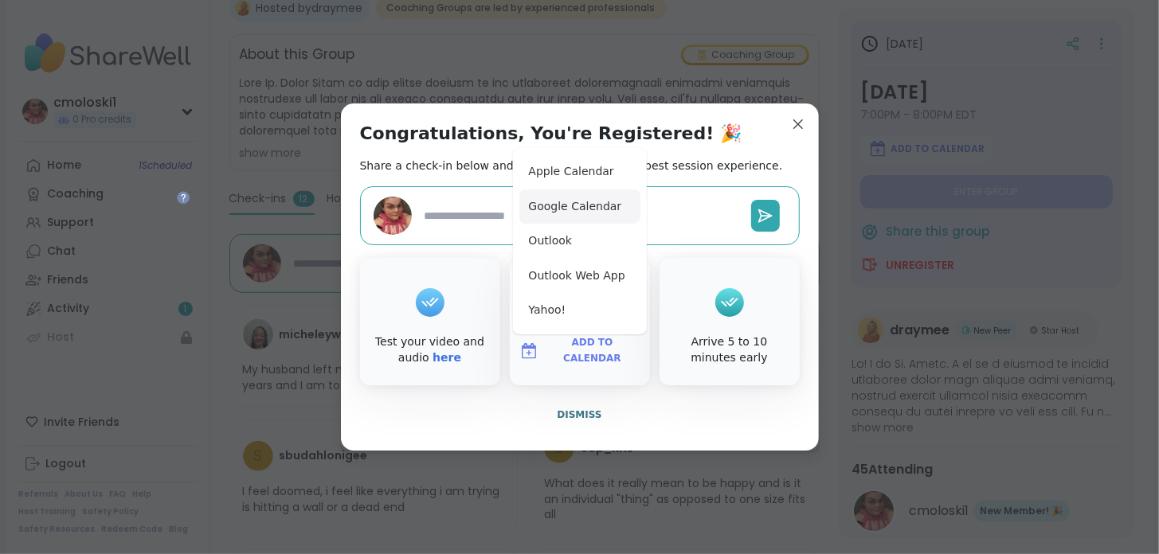
click at [576, 213] on button "Google Calendar" at bounding box center [579, 207] width 121 height 35
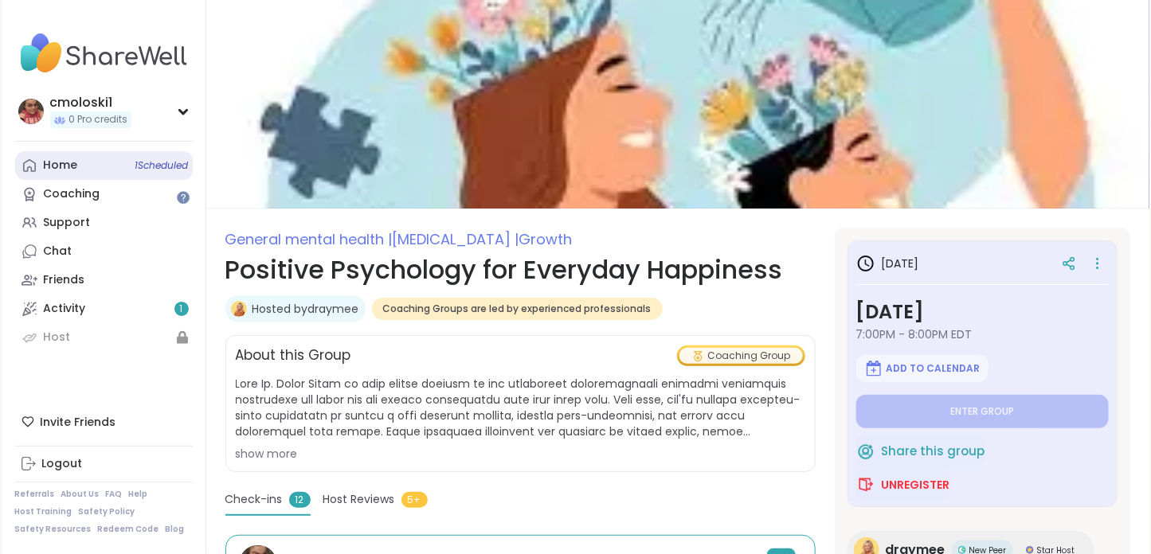
click at [73, 160] on div "Home 1 Scheduled" at bounding box center [61, 166] width 34 height 16
type textarea "*"
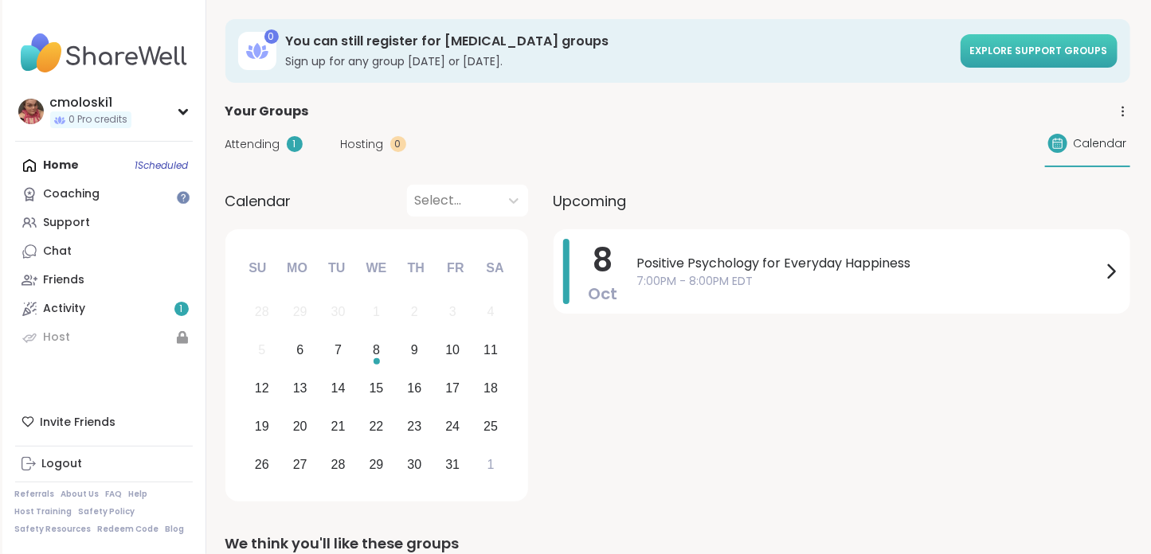
click at [1040, 44] on span "Explore support groups" at bounding box center [1039, 51] width 138 height 14
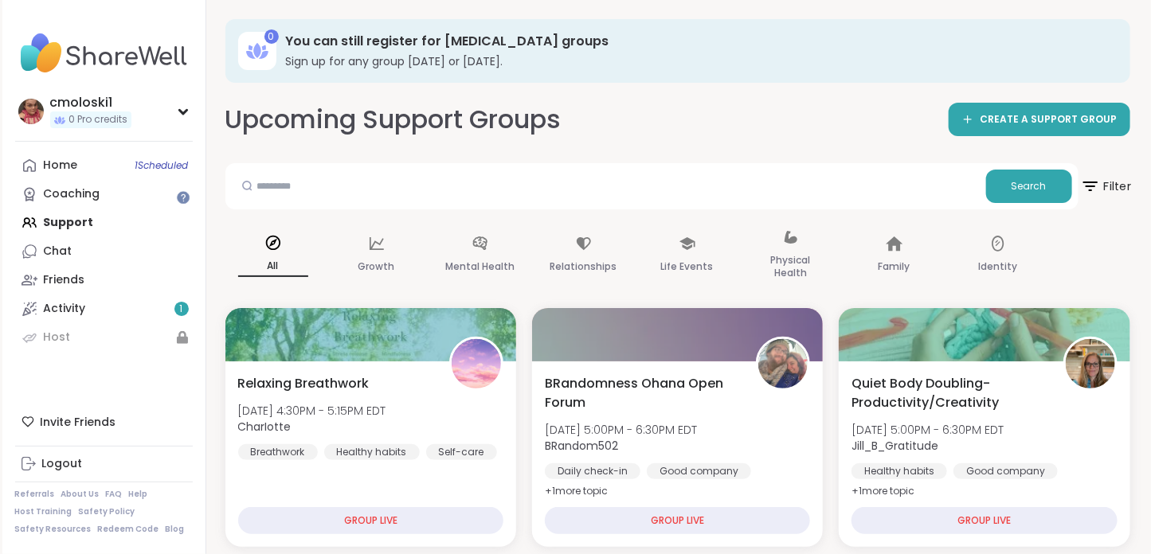
click at [1096, 190] on icon at bounding box center [1090, 186] width 20 height 20
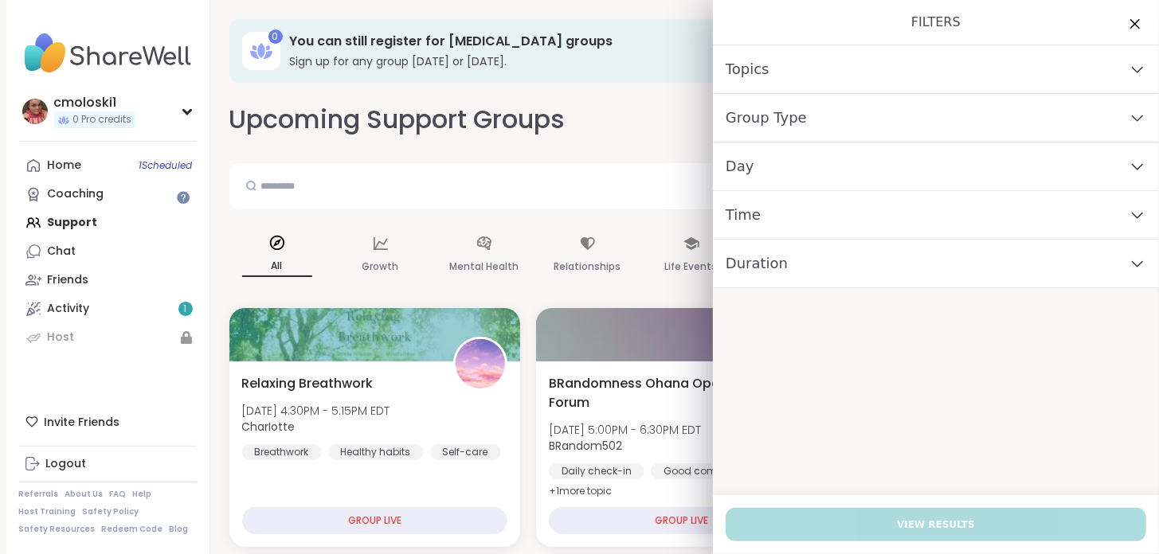
click at [845, 131] on div "Group Type" at bounding box center [936, 118] width 446 height 49
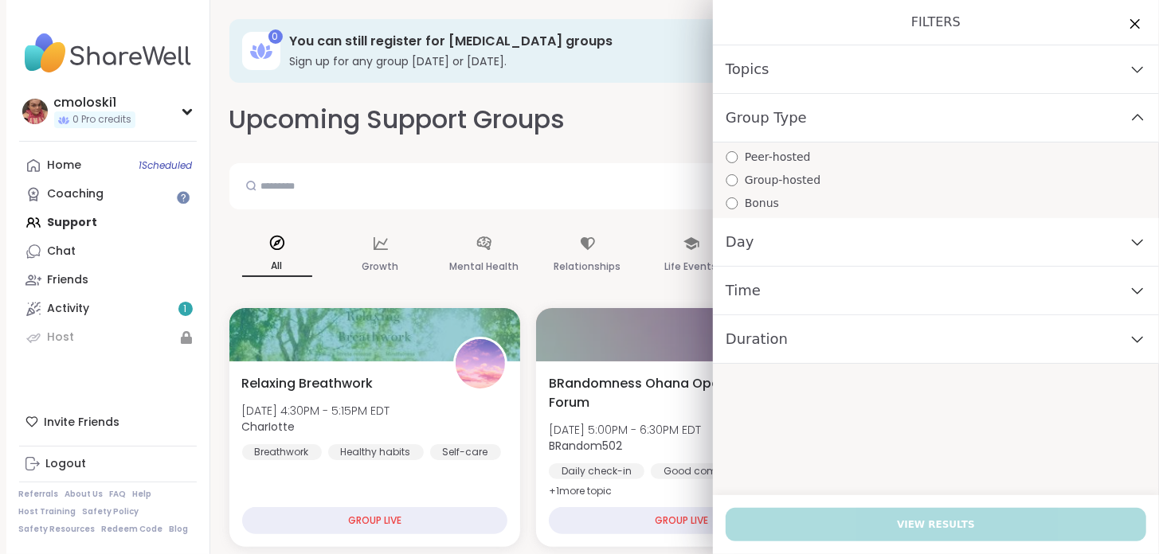
click at [848, 120] on div "Group Type" at bounding box center [936, 118] width 446 height 49
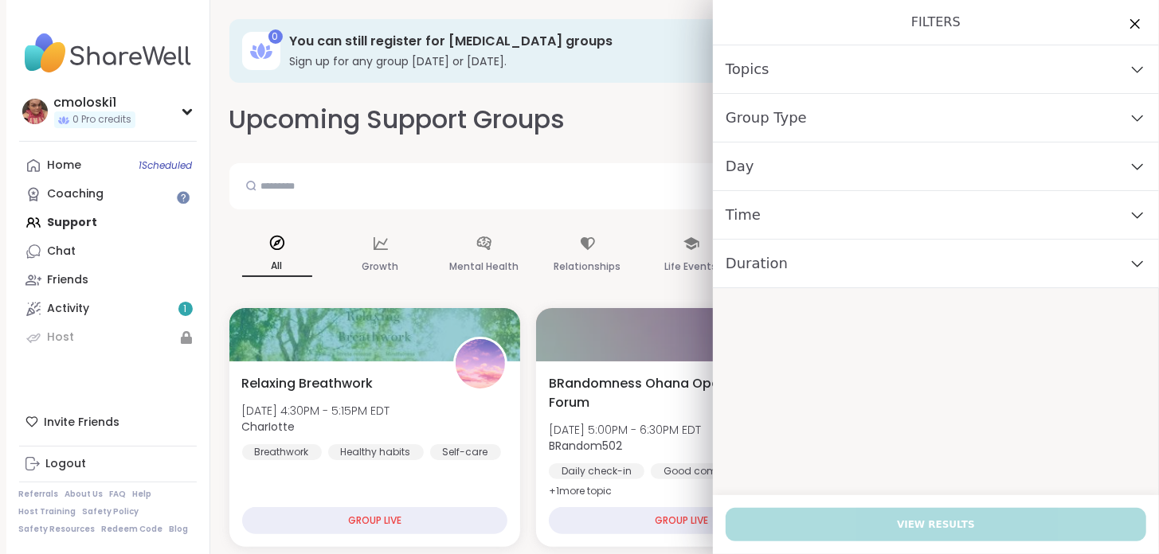
click at [840, 224] on div "Time" at bounding box center [936, 215] width 446 height 49
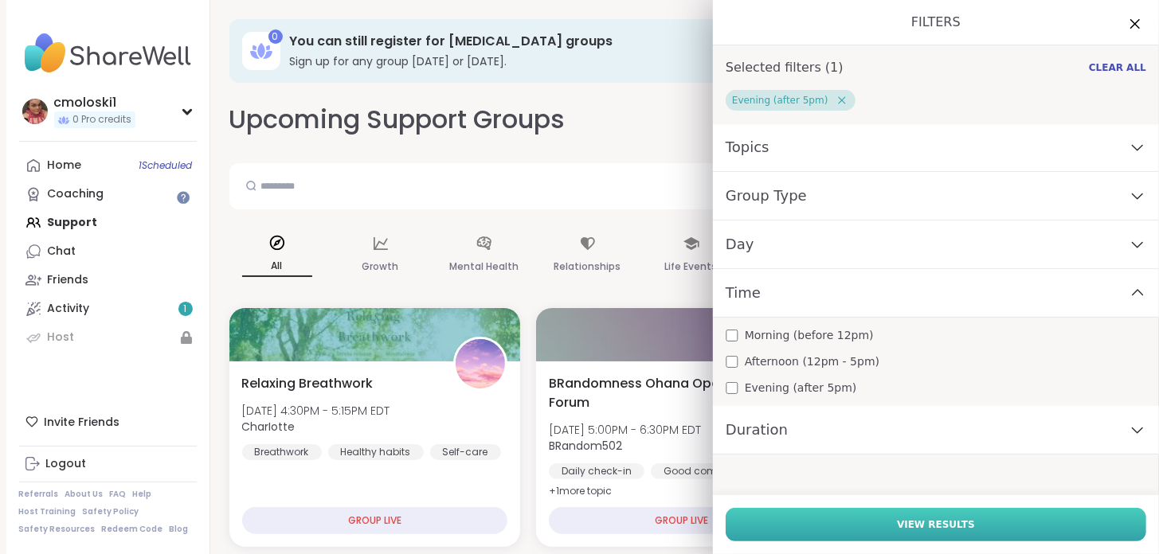
click at [909, 531] on span "View Results" at bounding box center [936, 525] width 78 height 14
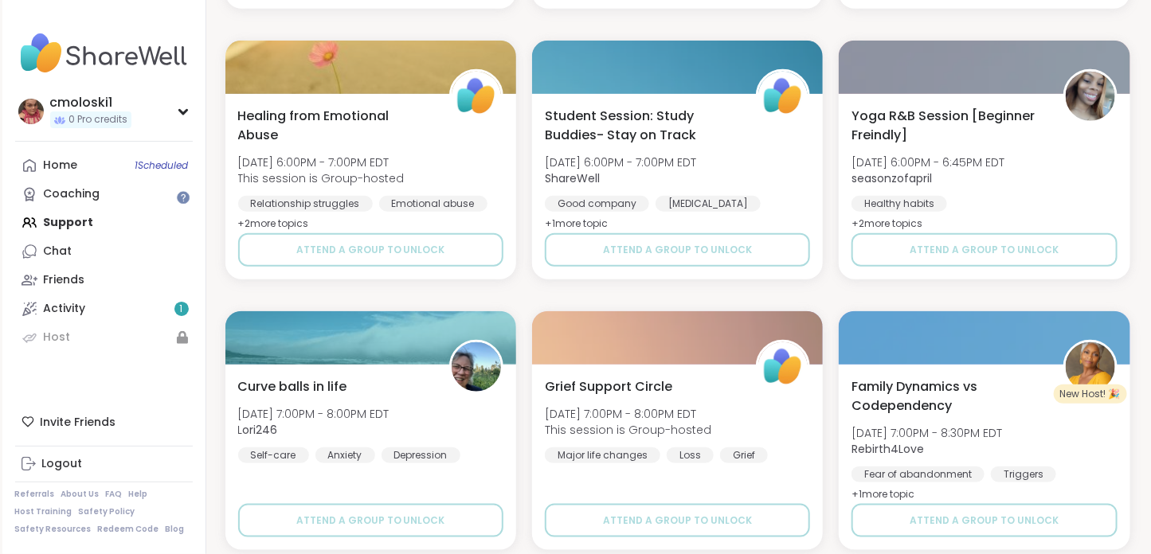
scroll to position [3070, 0]
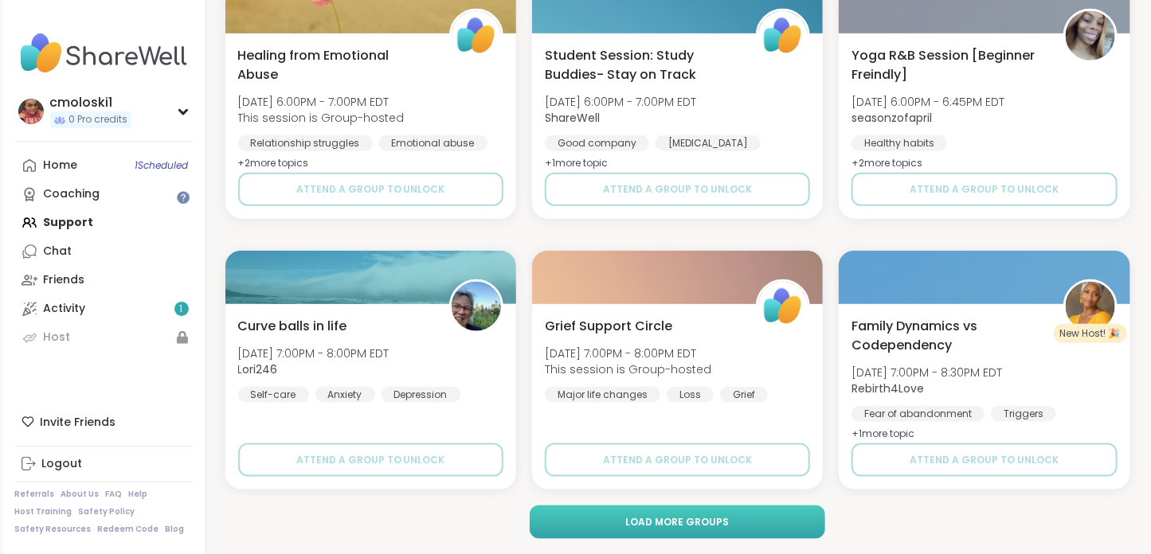
click at [680, 519] on span "Load more groups" at bounding box center [677, 522] width 104 height 14
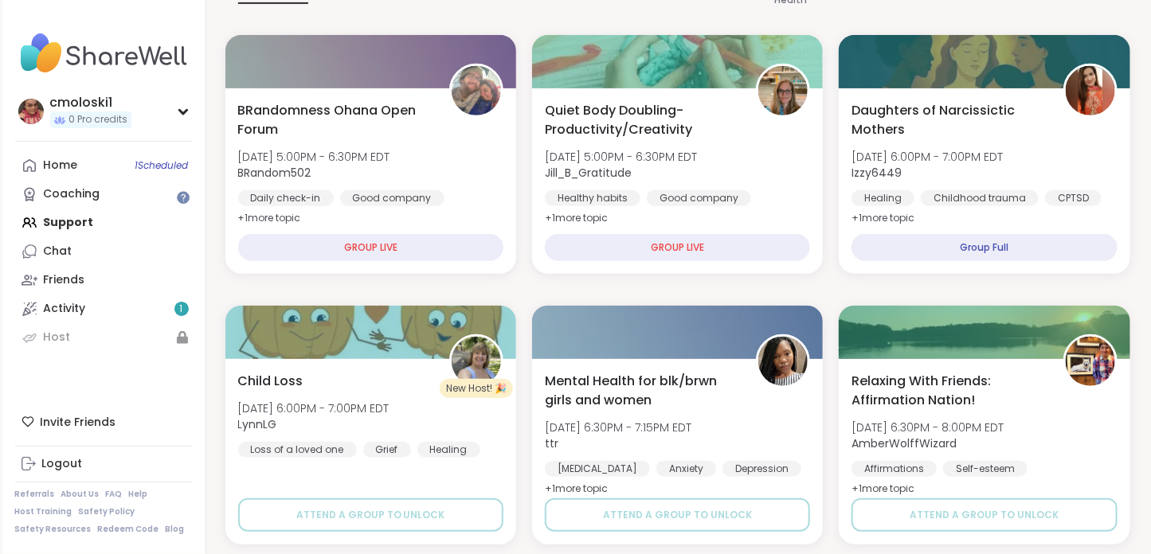
scroll to position [0, 0]
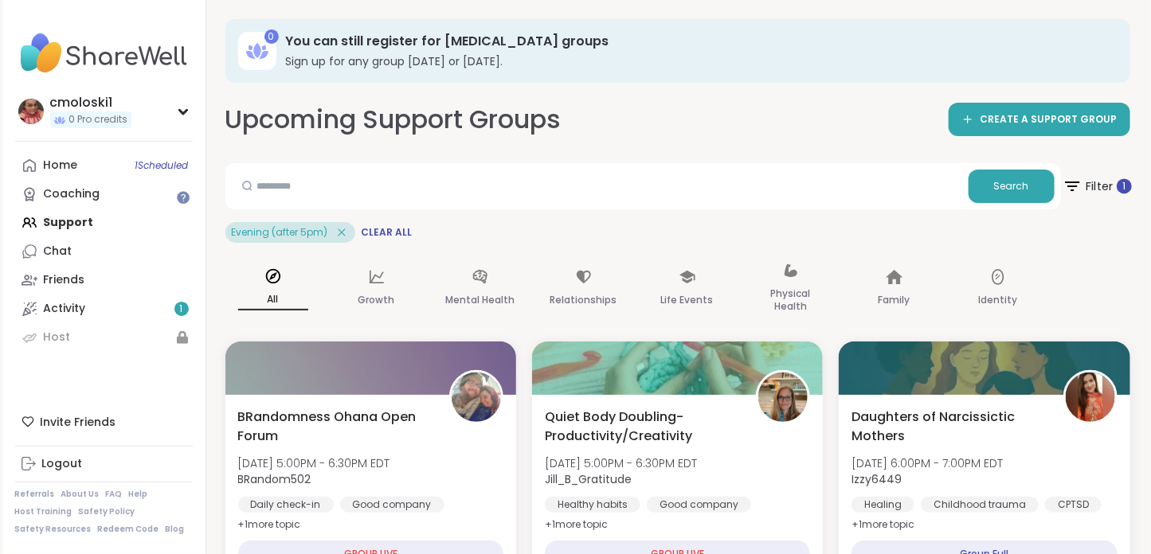
click at [1119, 194] on span "Filter 1" at bounding box center [1096, 186] width 69 height 40
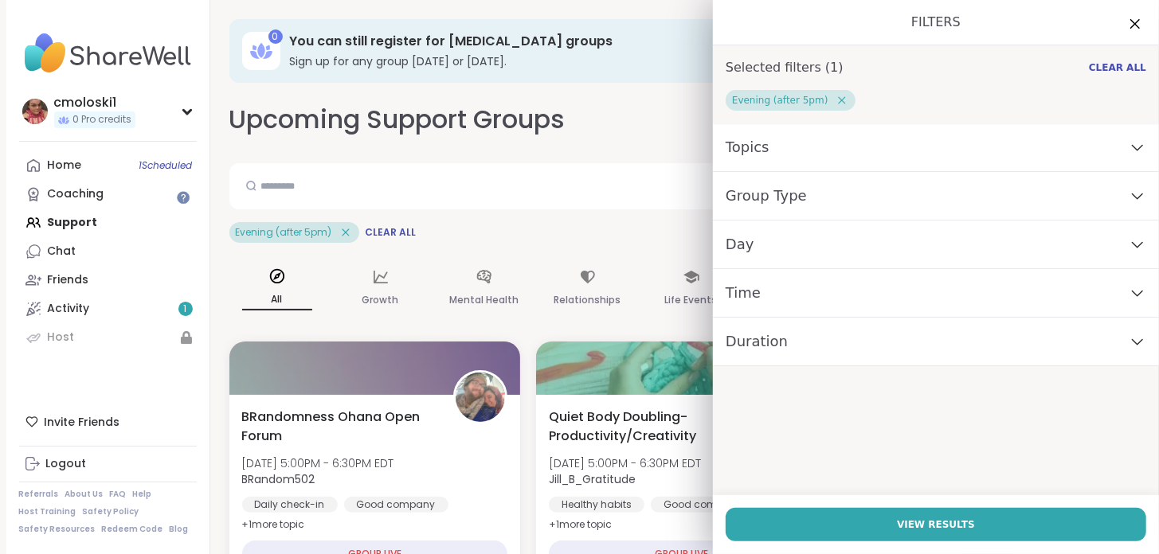
click at [742, 142] on span "Topics" at bounding box center [748, 147] width 44 height 22
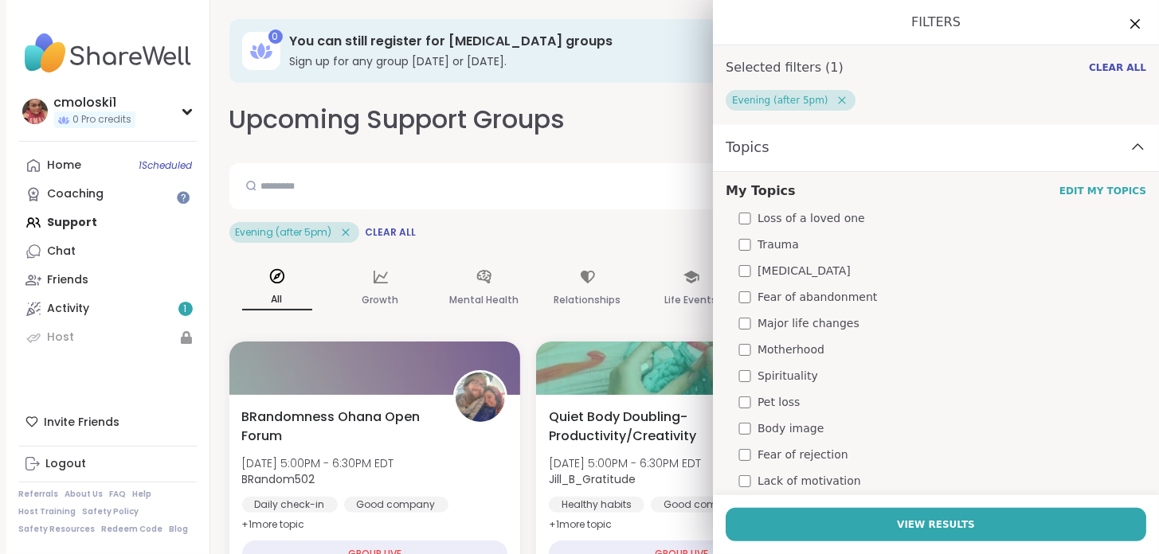
click at [742, 142] on span "Topics" at bounding box center [748, 147] width 44 height 22
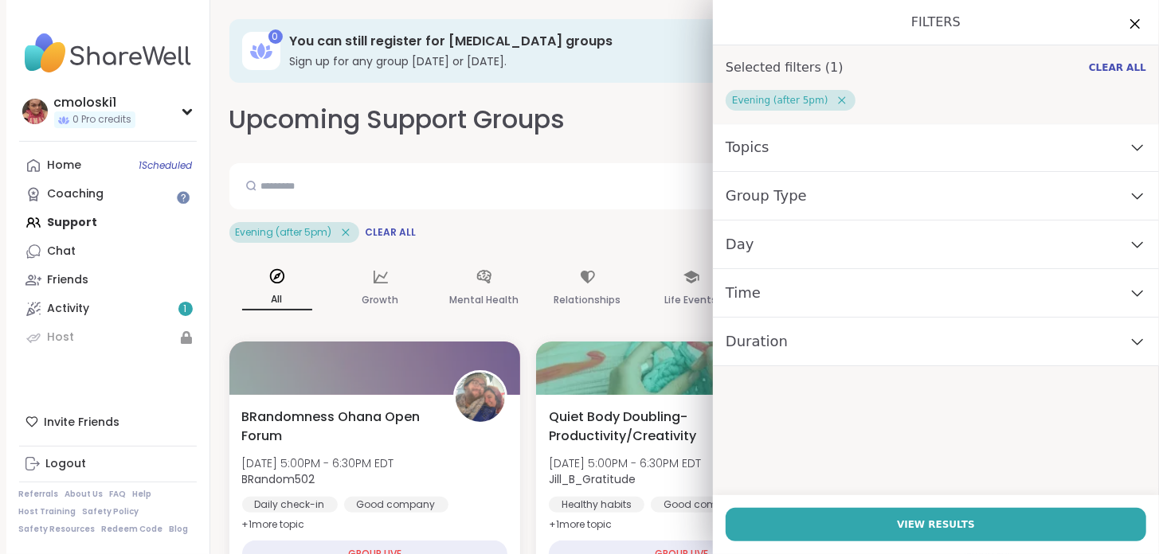
click at [779, 199] on span "Group Type" at bounding box center [766, 196] width 81 height 22
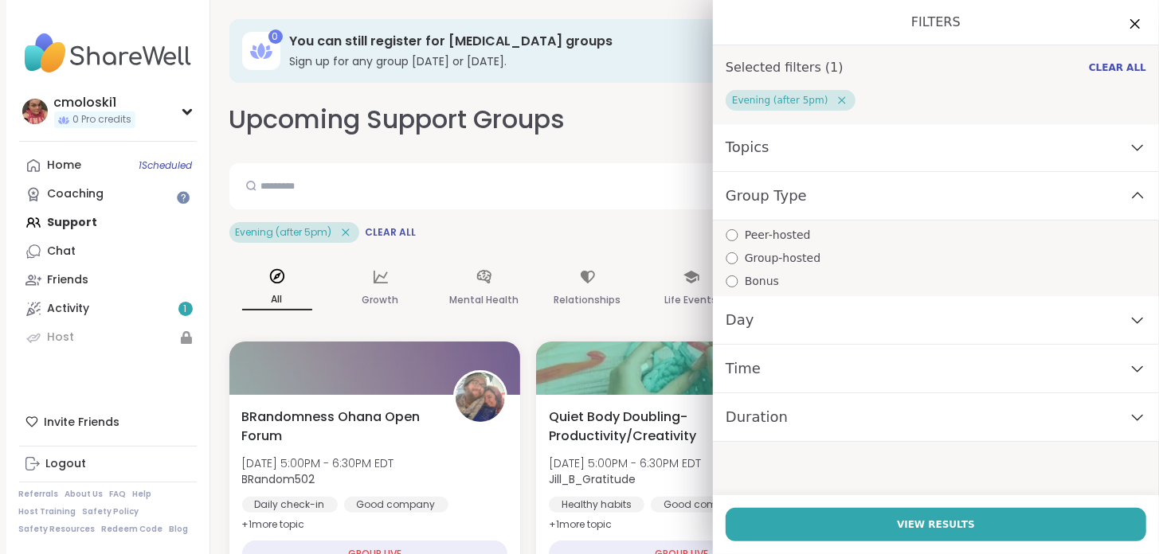
click at [779, 199] on span "Group Type" at bounding box center [766, 196] width 81 height 22
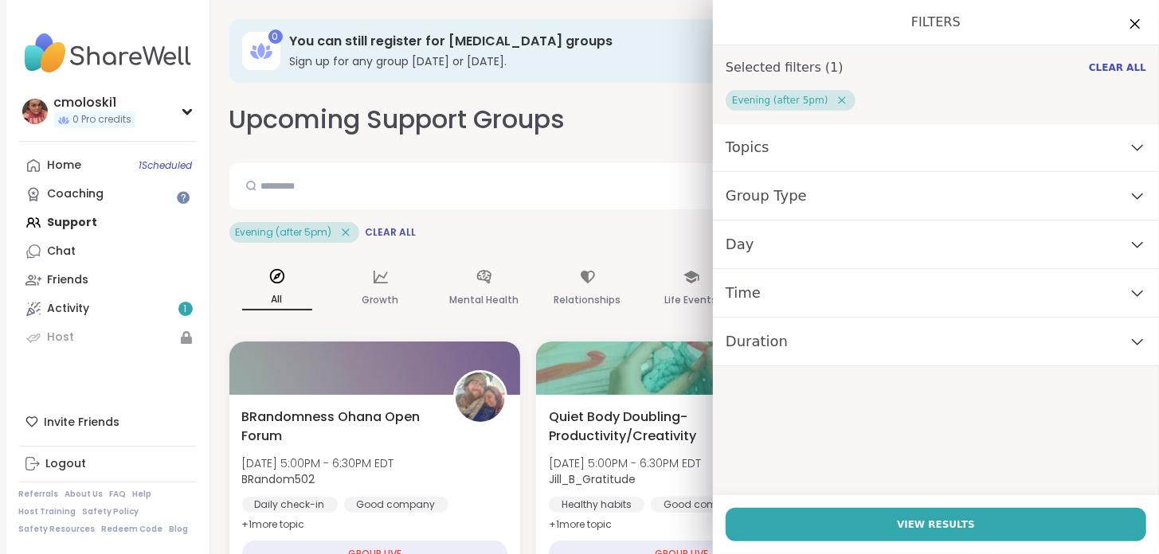
click at [777, 138] on div "Topics" at bounding box center [936, 147] width 446 height 49
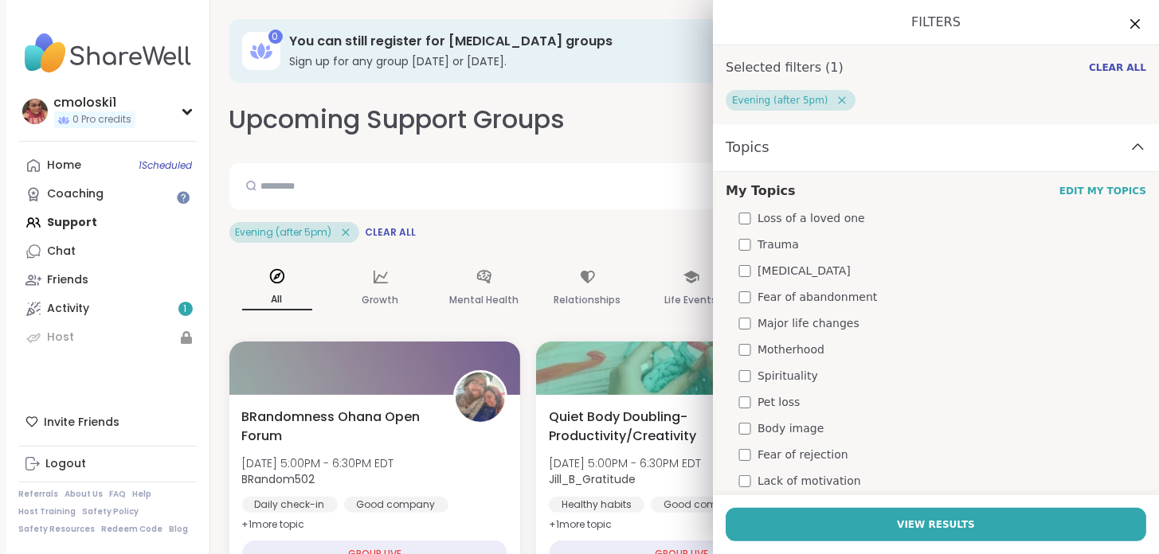
click at [777, 138] on div "Topics" at bounding box center [936, 147] width 446 height 49
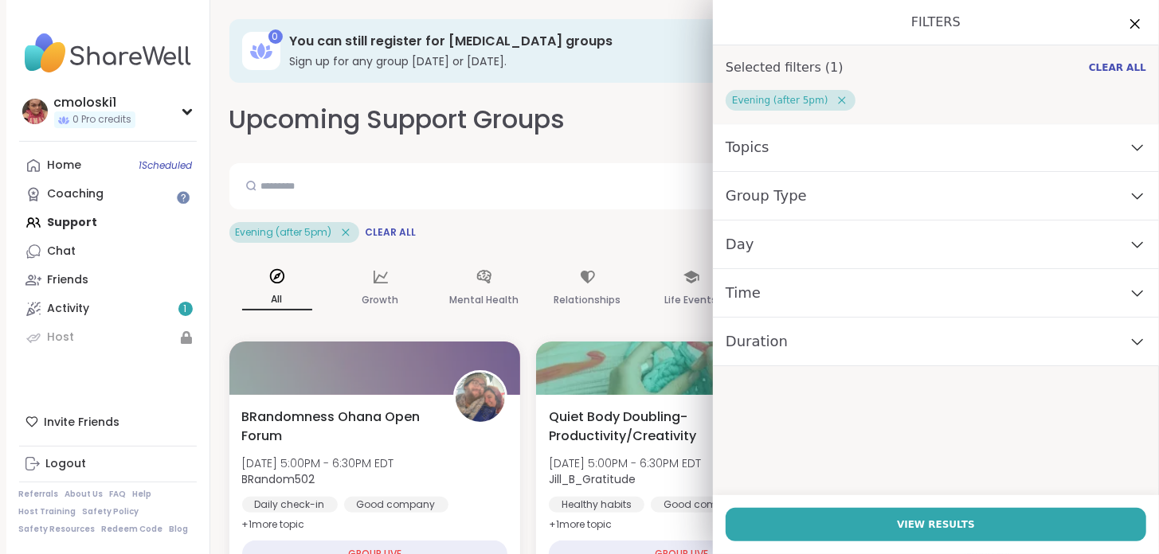
click at [771, 202] on span "Group Type" at bounding box center [766, 196] width 81 height 22
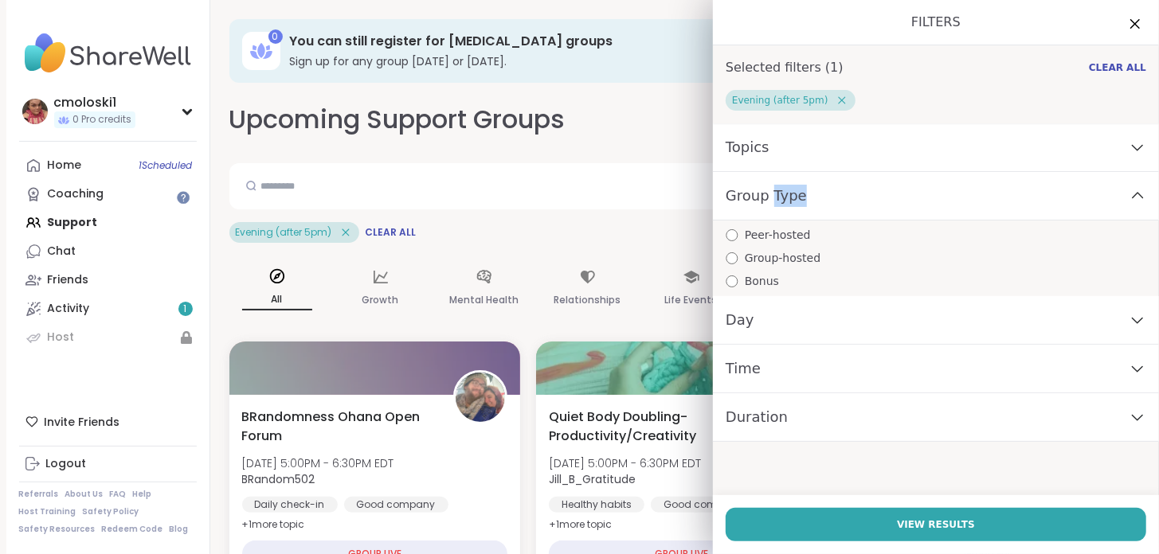
click at [771, 202] on span "Group Type" at bounding box center [766, 196] width 81 height 22
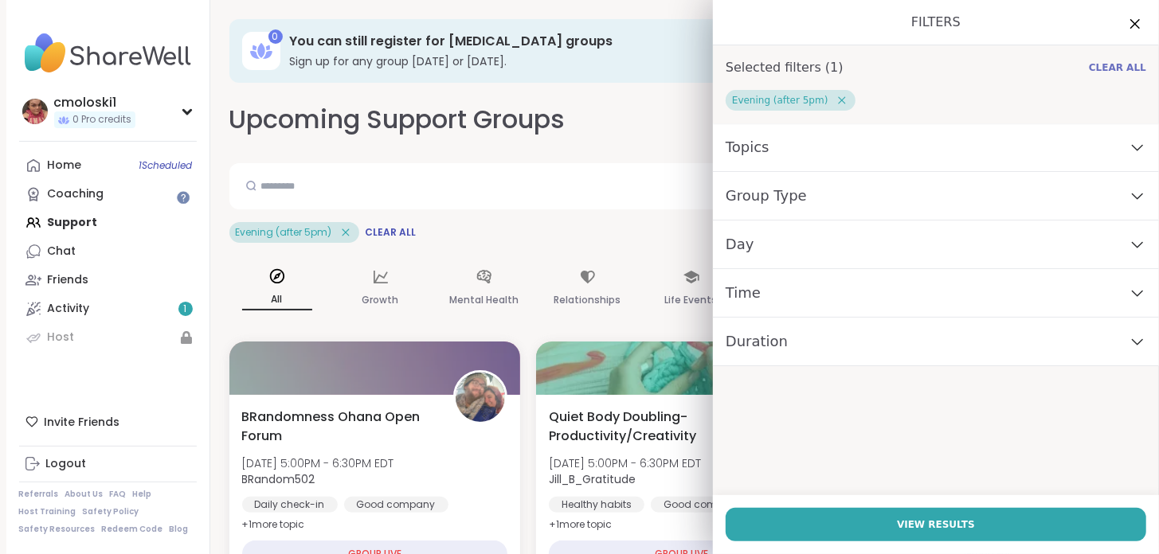
click at [1098, 65] on span "Clear All" at bounding box center [1117, 67] width 57 height 13
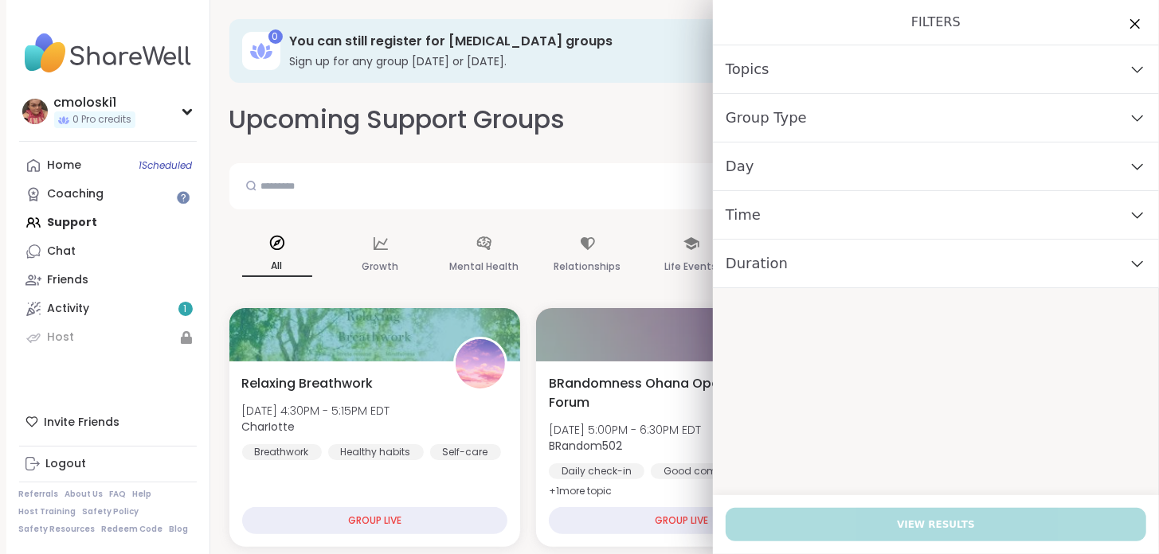
drag, startPoint x: 1131, startPoint y: 29, endPoint x: 1100, endPoint y: 62, distance: 45.1
click at [1130, 29] on icon at bounding box center [1135, 23] width 19 height 19
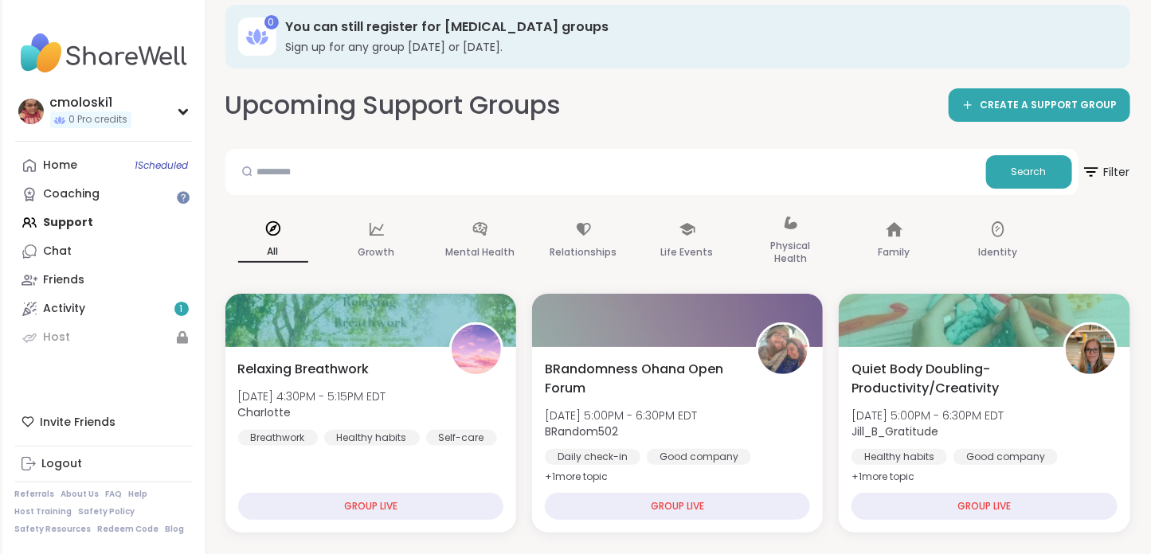
scroll to position [22, 0]
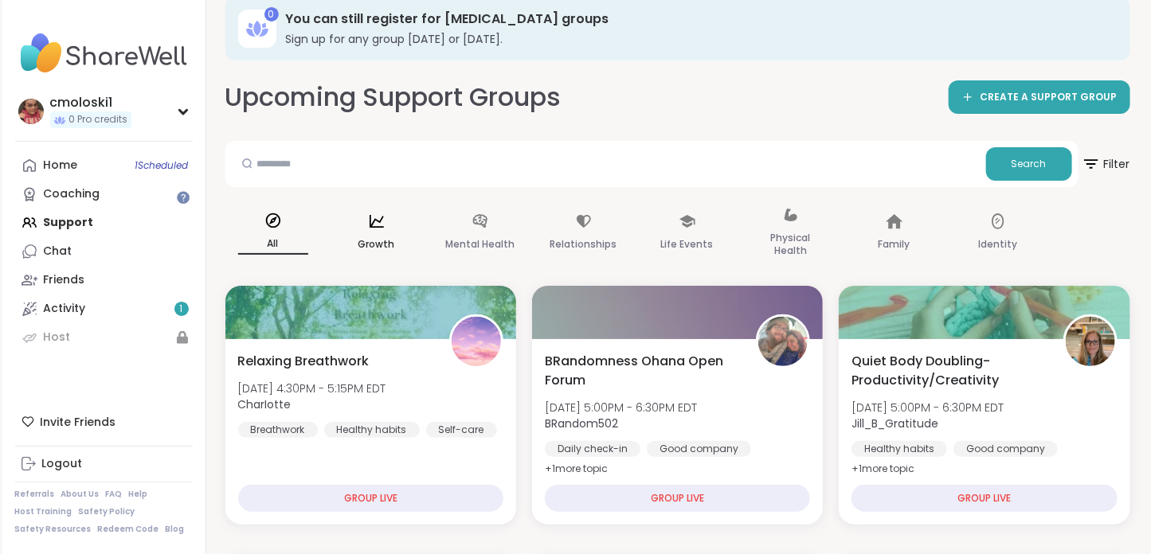
click at [370, 230] on div "Growth" at bounding box center [377, 234] width 96 height 80
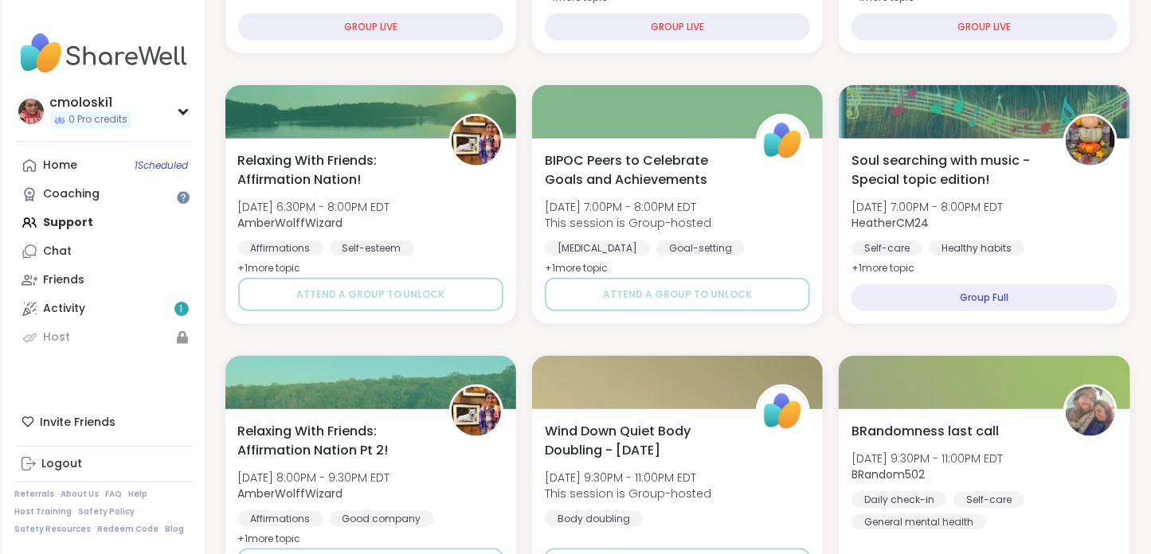
scroll to position [0, 0]
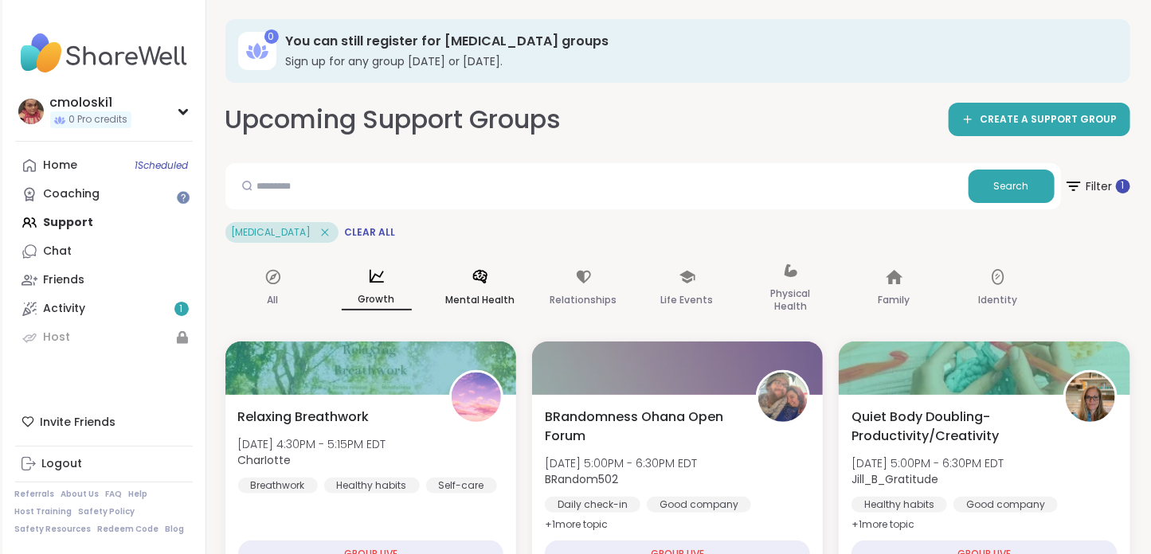
click at [457, 291] on p "Mental Health" at bounding box center [479, 300] width 69 height 19
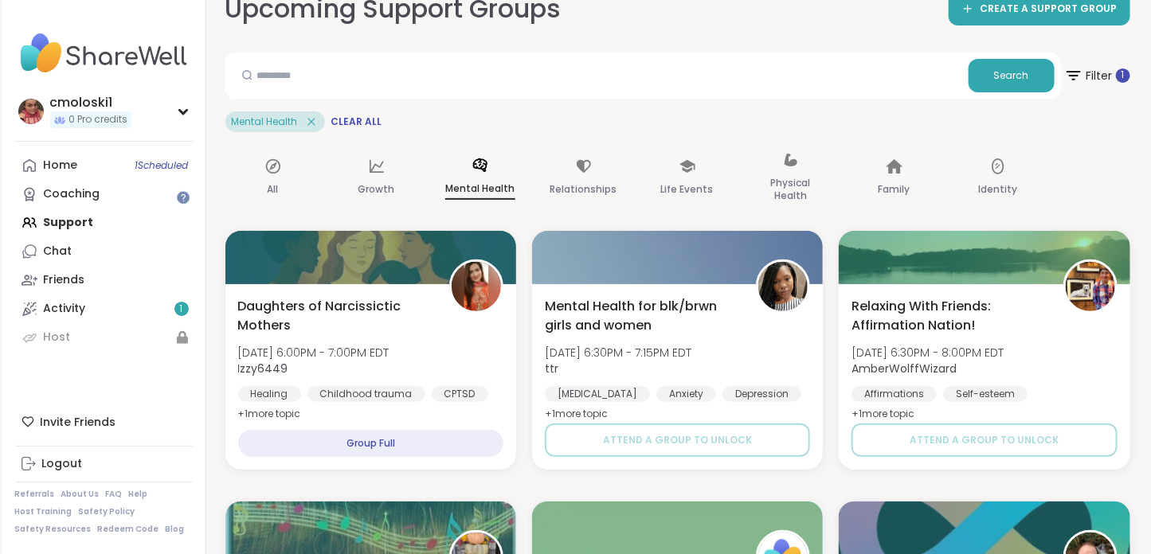
scroll to position [134, 0]
